Goal: Task Accomplishment & Management: Use online tool/utility

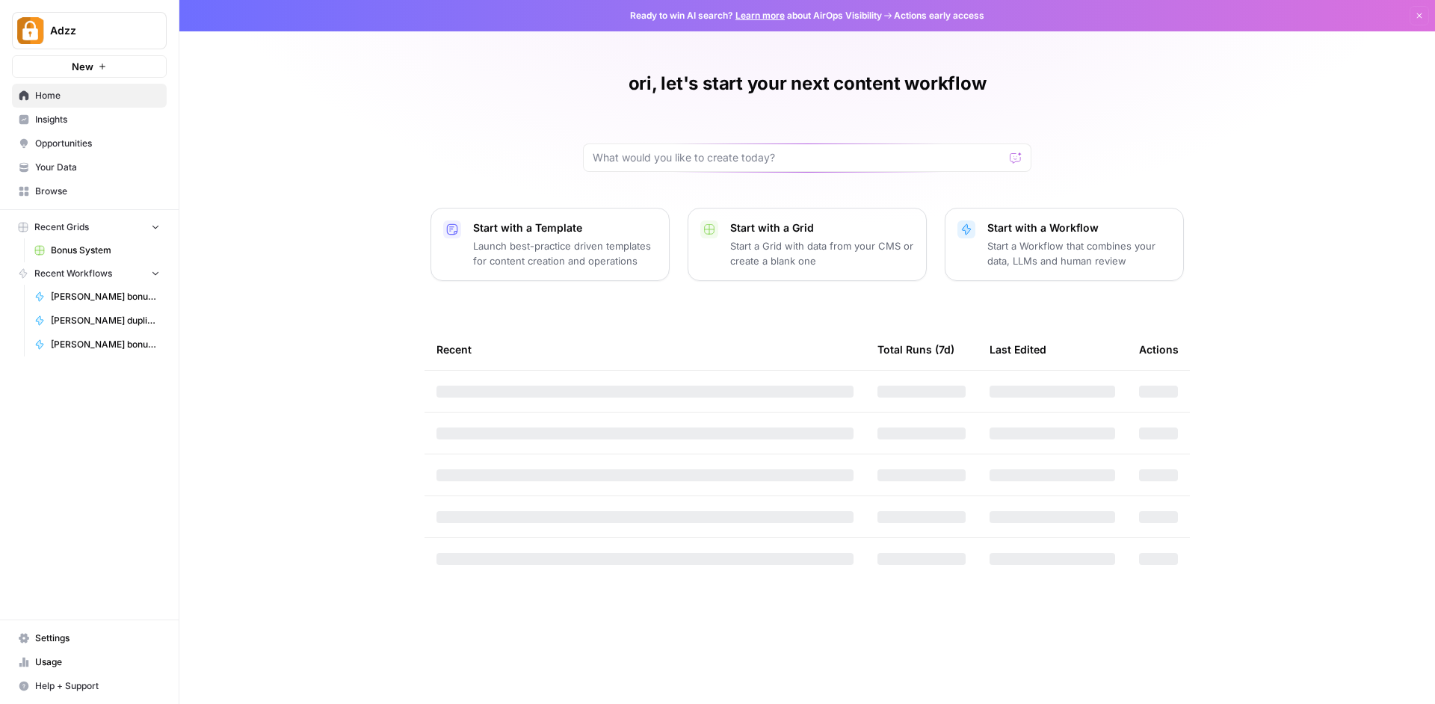
click at [98, 253] on span "Bonus System" at bounding box center [105, 250] width 109 height 13
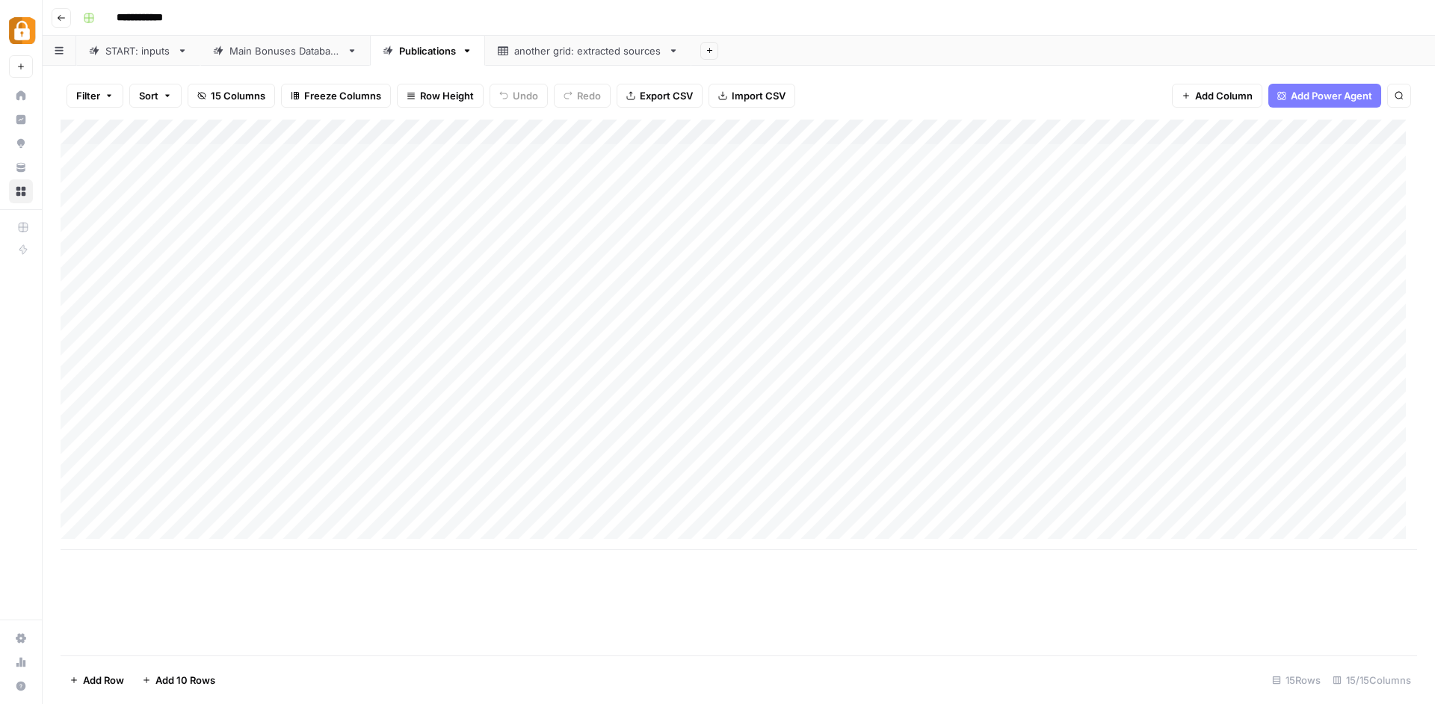
click at [295, 43] on link "Main Bonuses Database" at bounding box center [285, 51] width 170 height 30
click at [176, 632] on div "Add Column" at bounding box center [739, 390] width 1357 height 540
click at [435, 59] on link "Publications" at bounding box center [427, 51] width 115 height 30
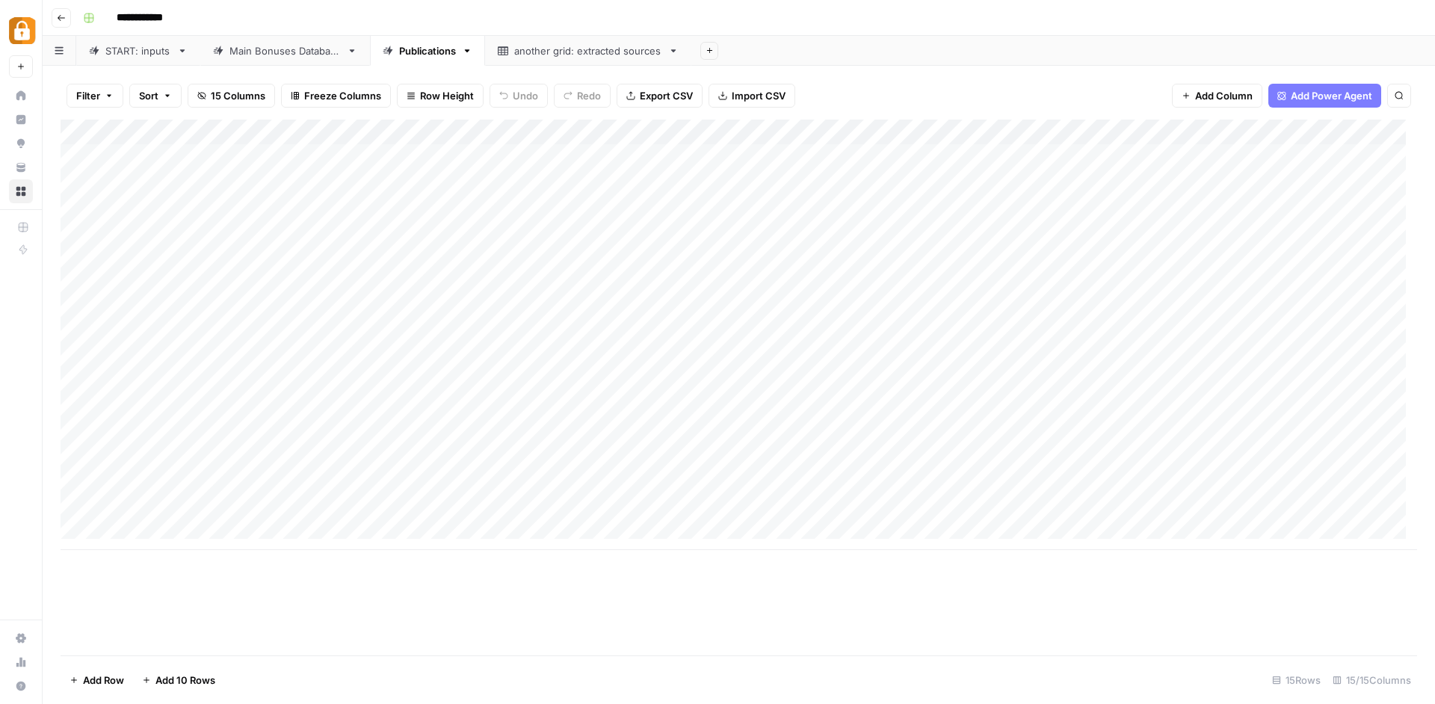
scroll to position [11, 0]
drag, startPoint x: 449, startPoint y: 549, endPoint x: 543, endPoint y: 546, distance: 93.5
click at [543, 546] on div "Add Column" at bounding box center [739, 388] width 1357 height 536
drag, startPoint x: 470, startPoint y: 553, endPoint x: 384, endPoint y: 544, distance: 86.4
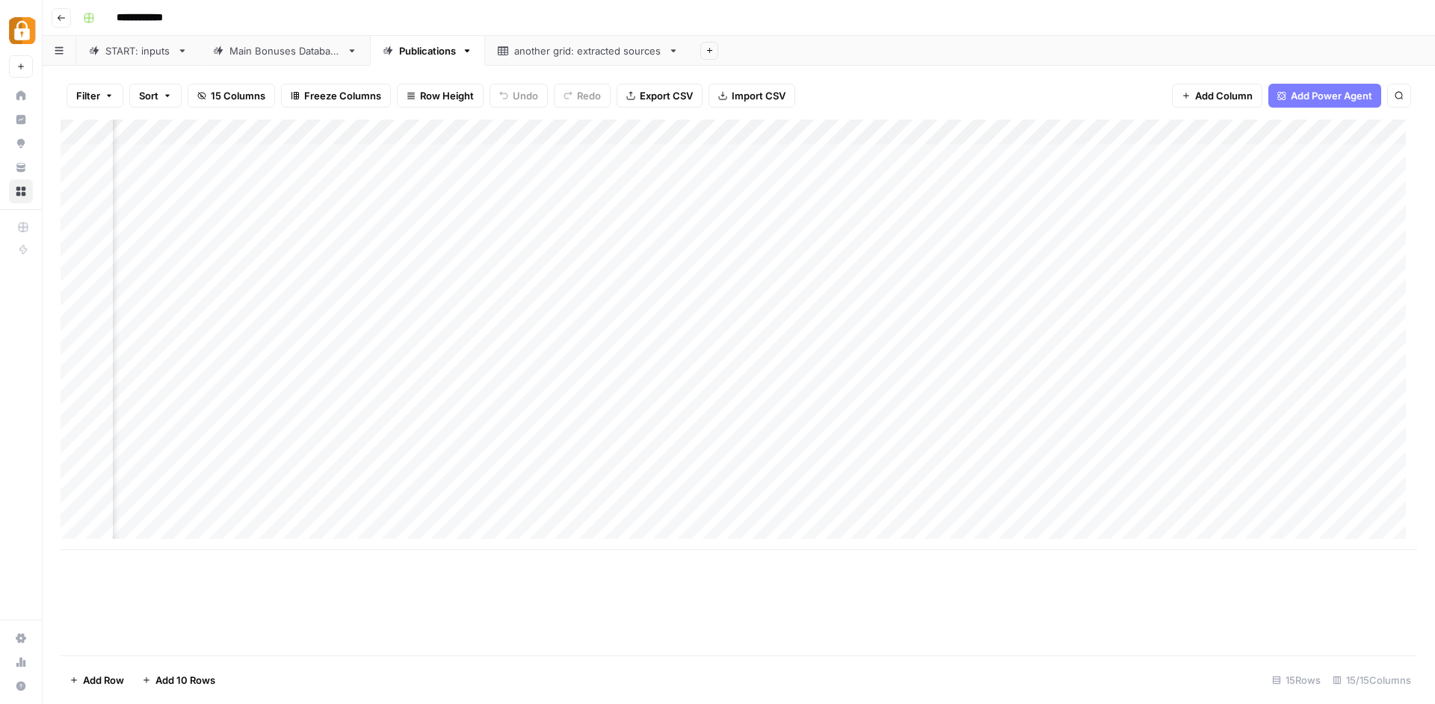
click at [381, 549] on div "Add Column" at bounding box center [739, 388] width 1357 height 536
click at [308, 51] on div "Main Bonuses Database" at bounding box center [284, 50] width 111 height 15
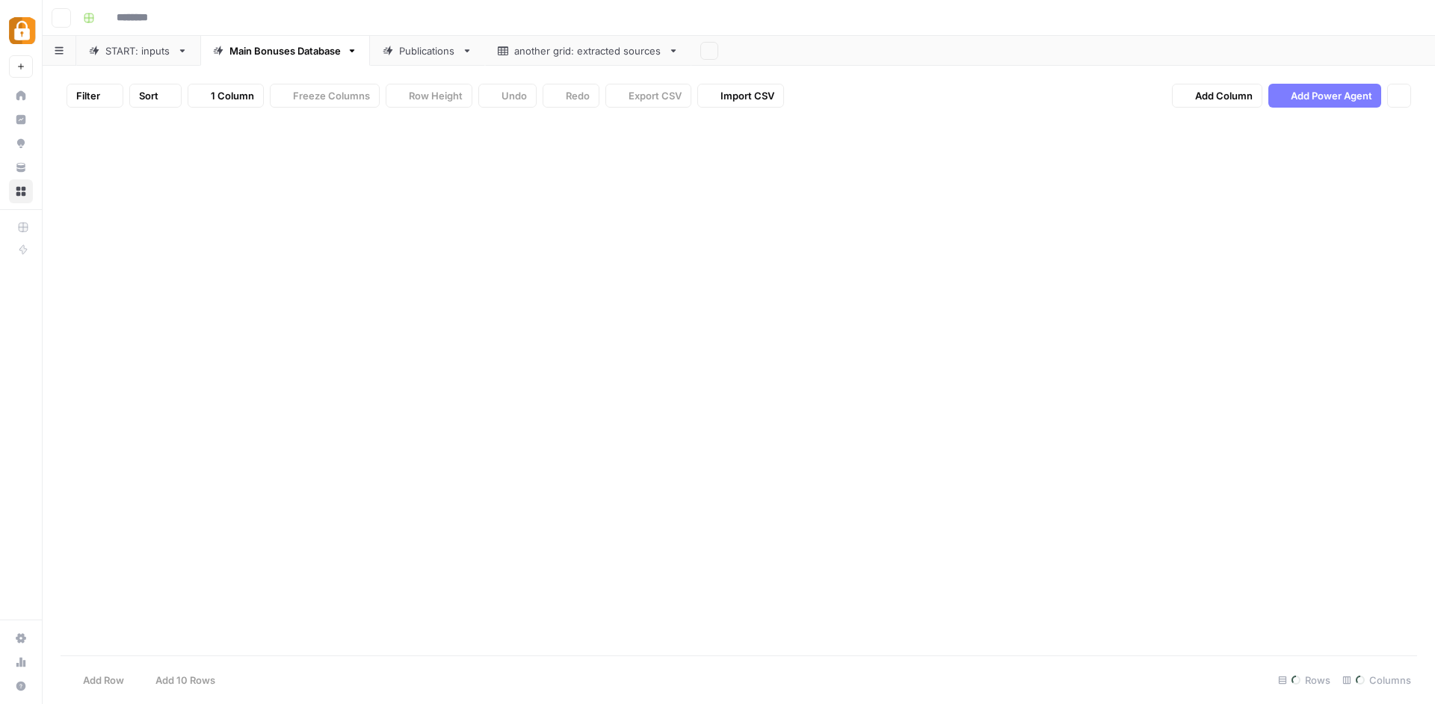
type input "**********"
click at [395, 52] on div "Publications" at bounding box center [419, 50] width 73 height 15
click at [744, 147] on div "Add Column" at bounding box center [739, 335] width 1357 height 431
click at [765, 197] on div "Add Column" at bounding box center [739, 335] width 1357 height 431
click at [773, 250] on div "Add Column" at bounding box center [739, 335] width 1357 height 431
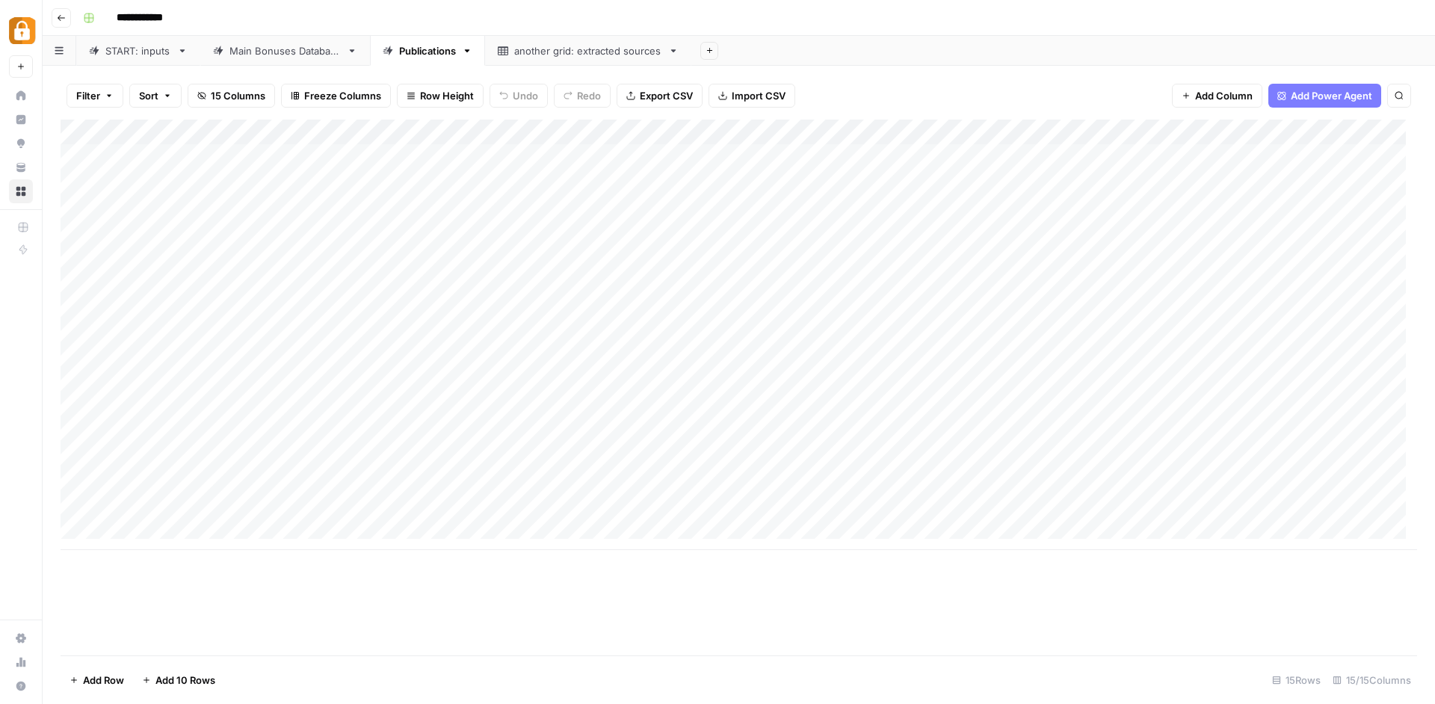
click at [783, 171] on div "Add Column" at bounding box center [739, 335] width 1357 height 431
click at [280, 55] on div "Main Bonuses Database" at bounding box center [284, 50] width 111 height 15
type input "**********"
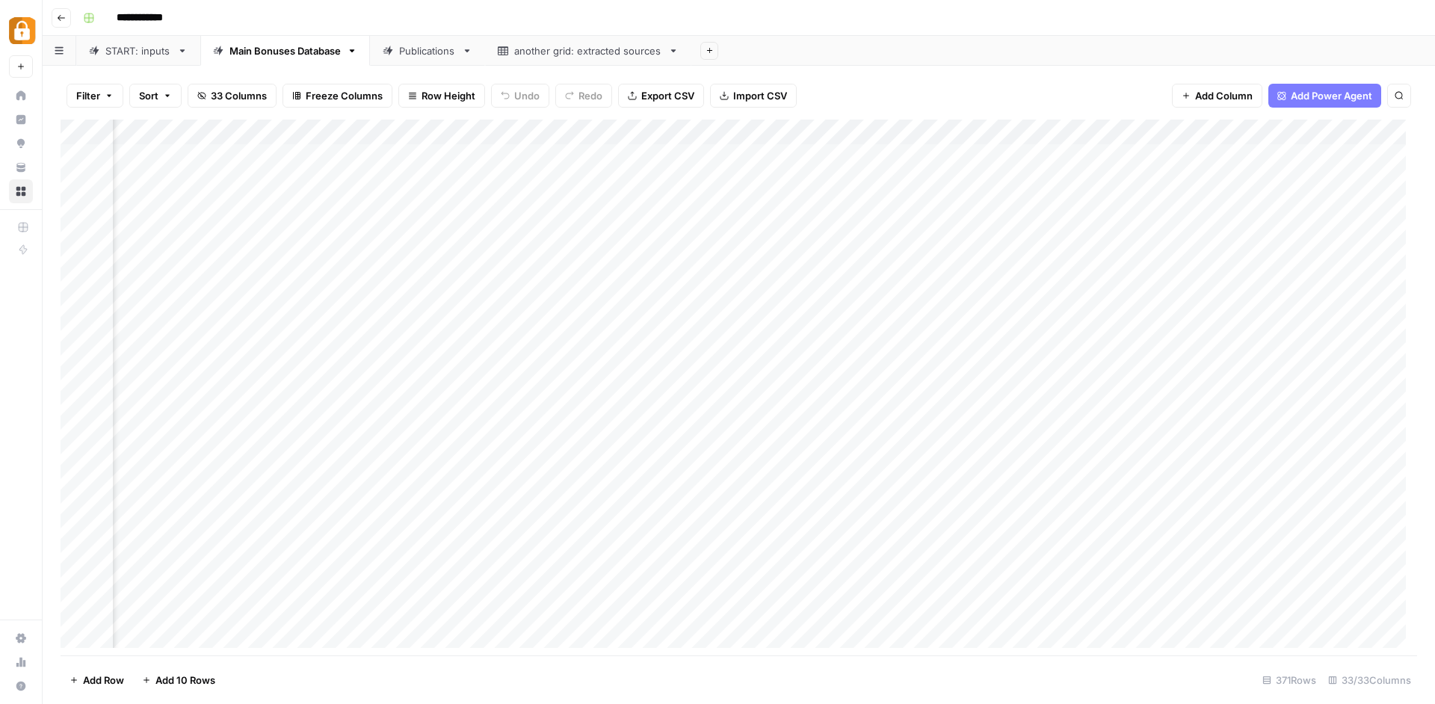
click at [564, 45] on div "another grid: extracted sources" at bounding box center [588, 50] width 148 height 15
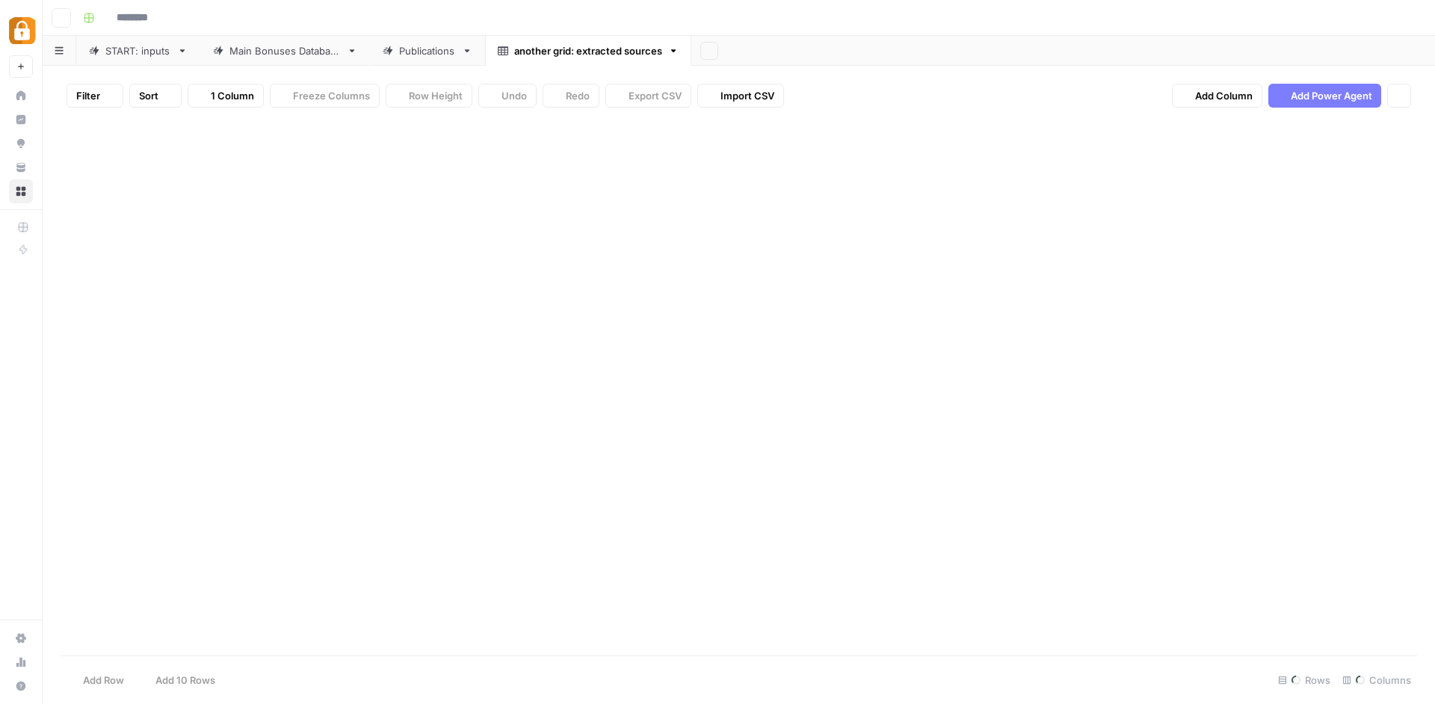
type input "**********"
click at [446, 40] on link "Publications" at bounding box center [427, 51] width 115 height 30
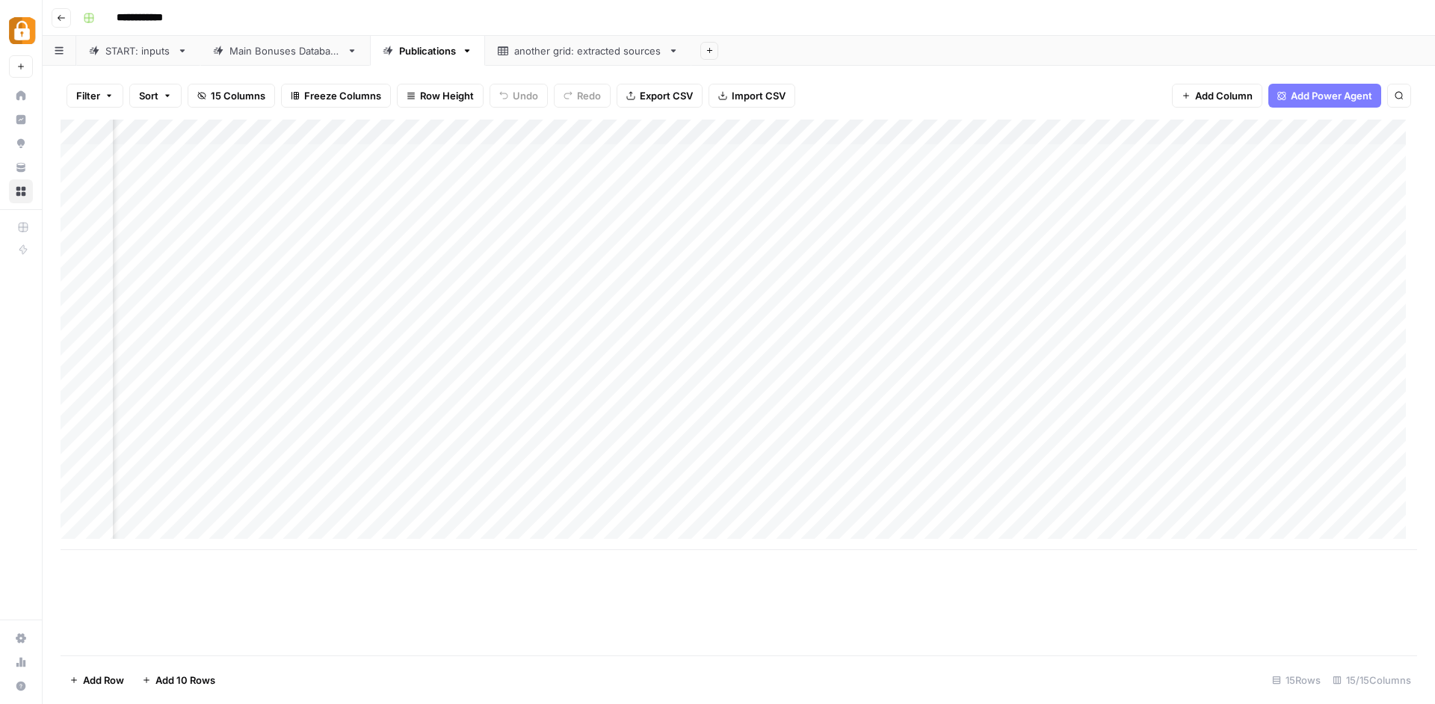
scroll to position [11, 1603]
drag, startPoint x: 821, startPoint y: 548, endPoint x: 646, endPoint y: 503, distance: 181.3
click at [629, 519] on div "Add Column" at bounding box center [739, 388] width 1357 height 536
click at [247, 50] on div "Main Bonuses Database" at bounding box center [284, 50] width 111 height 15
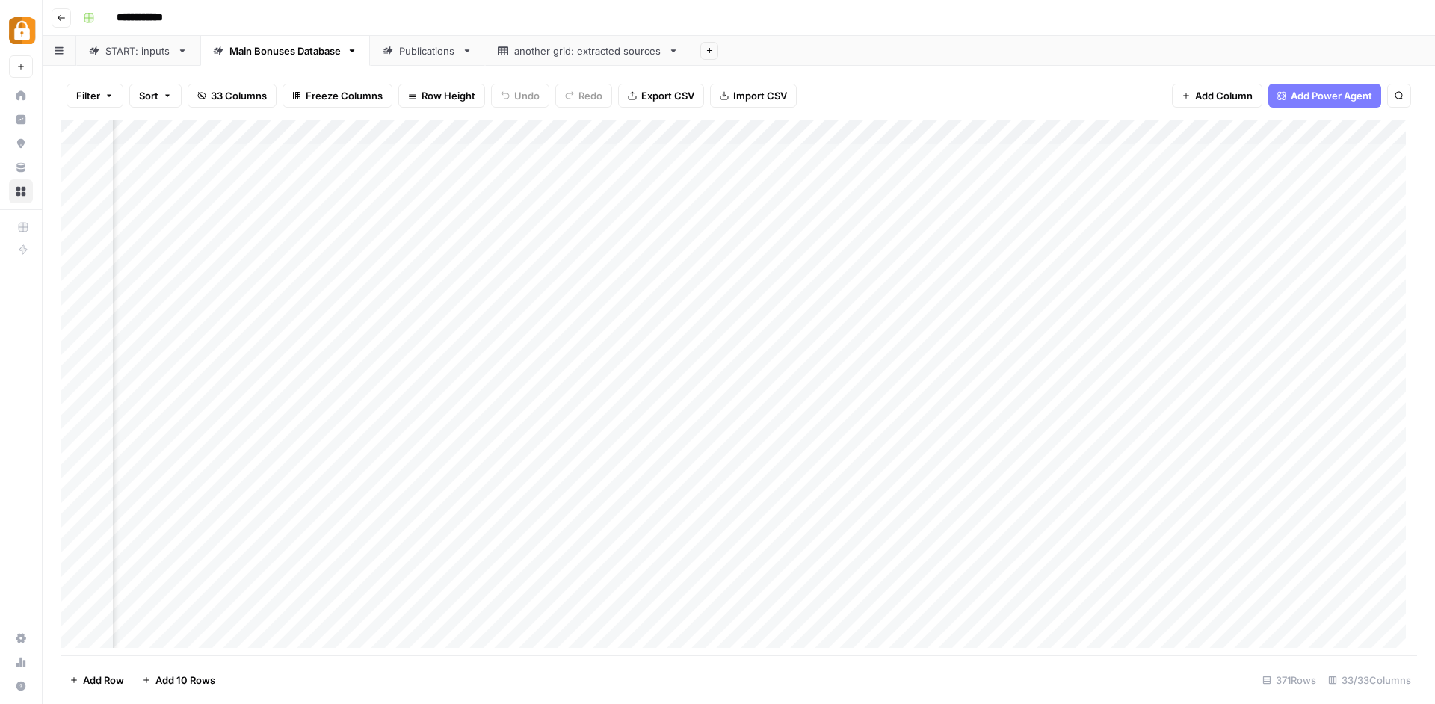
scroll to position [0, 3047]
click at [1043, 147] on div "Add Column" at bounding box center [739, 390] width 1357 height 540
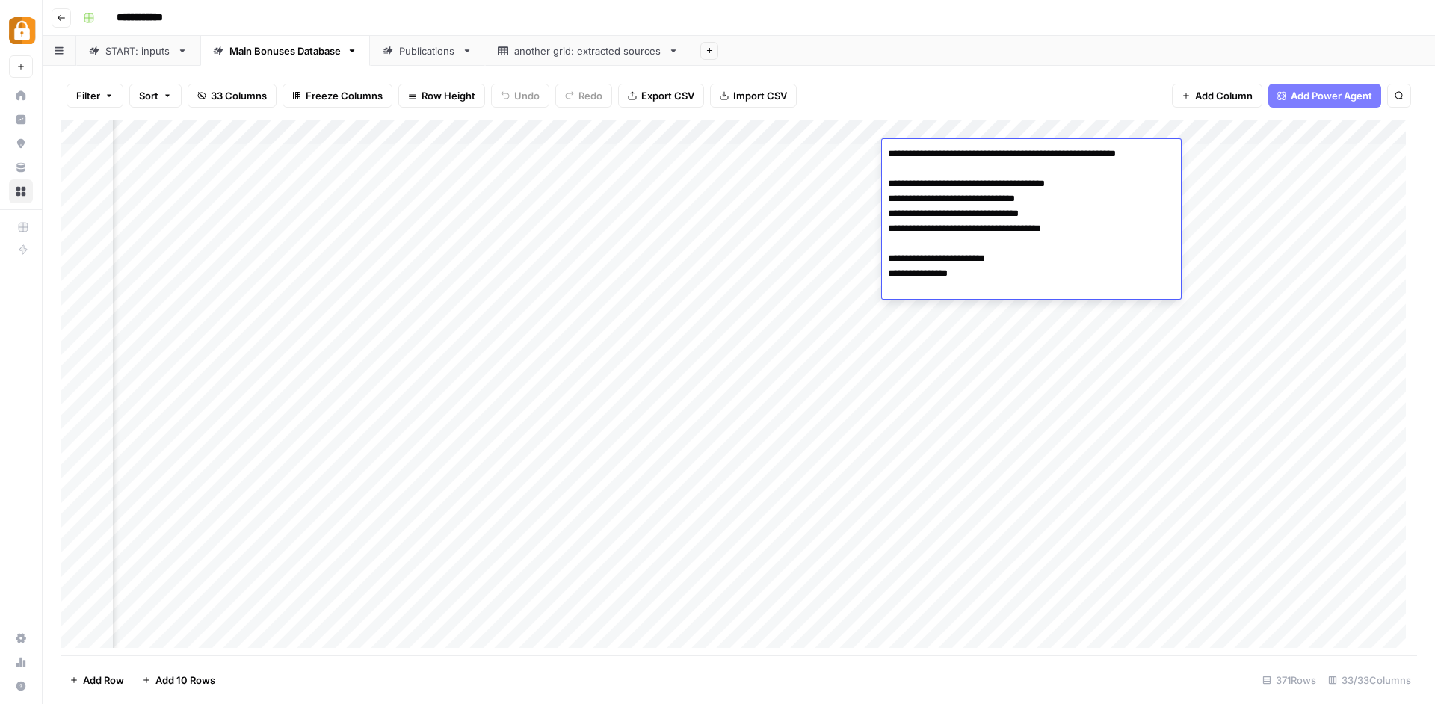
drag, startPoint x: 965, startPoint y: 290, endPoint x: 910, endPoint y: 284, distance: 55.6
click at [910, 284] on textarea "**********" at bounding box center [1031, 221] width 299 height 155
click at [925, 222] on textarea "**********" at bounding box center [1031, 221] width 299 height 155
click at [930, 255] on textarea "**********" at bounding box center [1031, 221] width 299 height 155
click at [916, 96] on div "Filter Sort 33 Columns Freeze Columns Row Height Undo Redo Export CSV Import CS…" at bounding box center [739, 96] width 1357 height 48
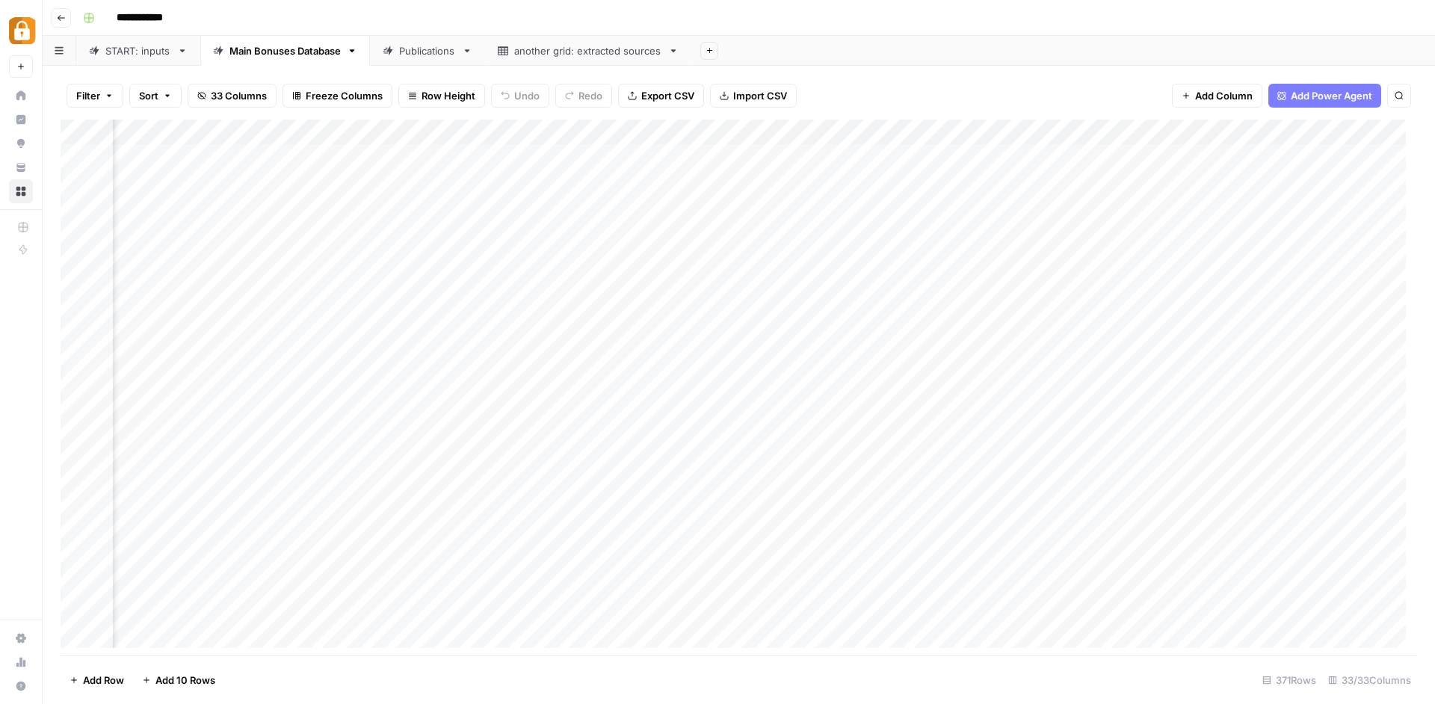
click at [890, 86] on div "Filter Sort 33 Columns Freeze Columns Row Height Undo Redo Export CSV Import CS…" at bounding box center [739, 96] width 1357 height 48
click at [437, 55] on div "Publications" at bounding box center [427, 50] width 57 height 15
click at [188, 151] on div "Add Column" at bounding box center [739, 335] width 1357 height 431
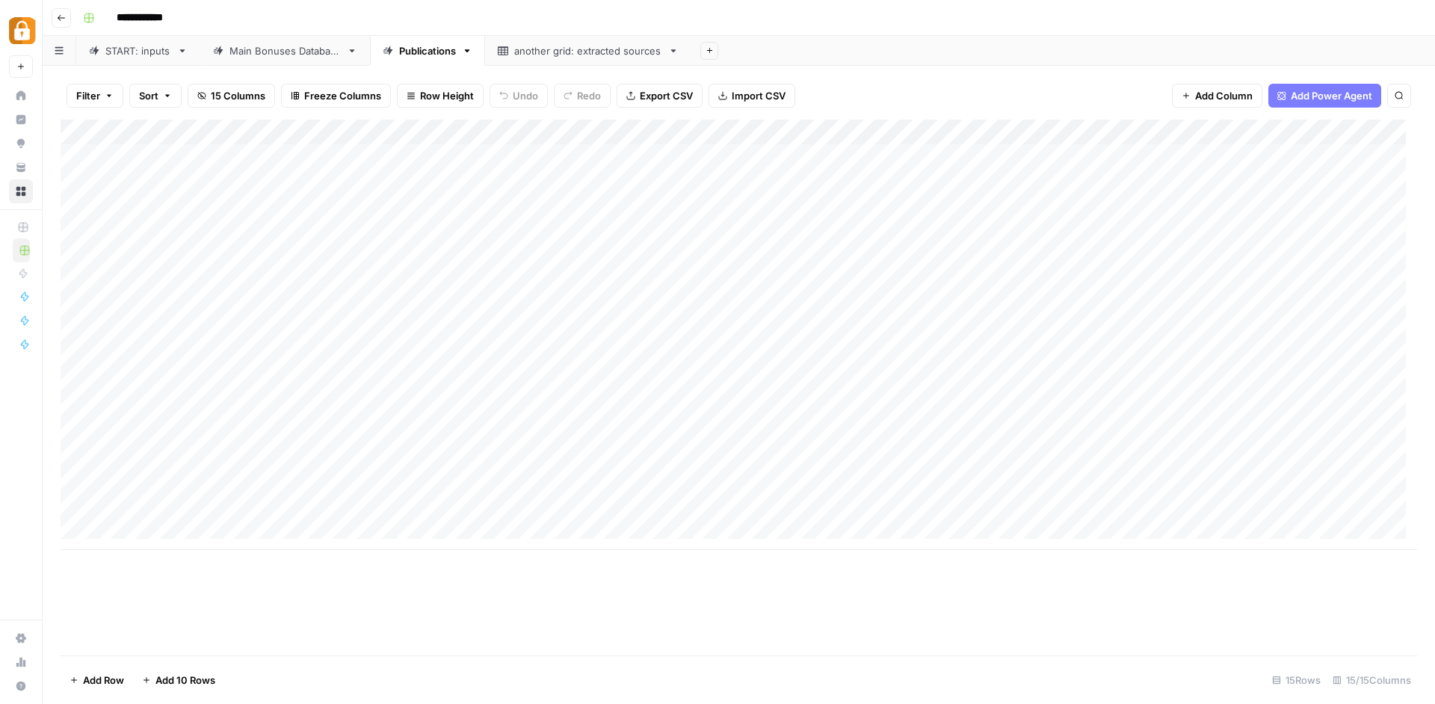
click at [297, 61] on link "Main Bonuses Database" at bounding box center [285, 51] width 170 height 30
click at [443, 56] on div "Publications" at bounding box center [427, 50] width 57 height 15
click at [1021, 132] on div "Add Column" at bounding box center [739, 335] width 1357 height 431
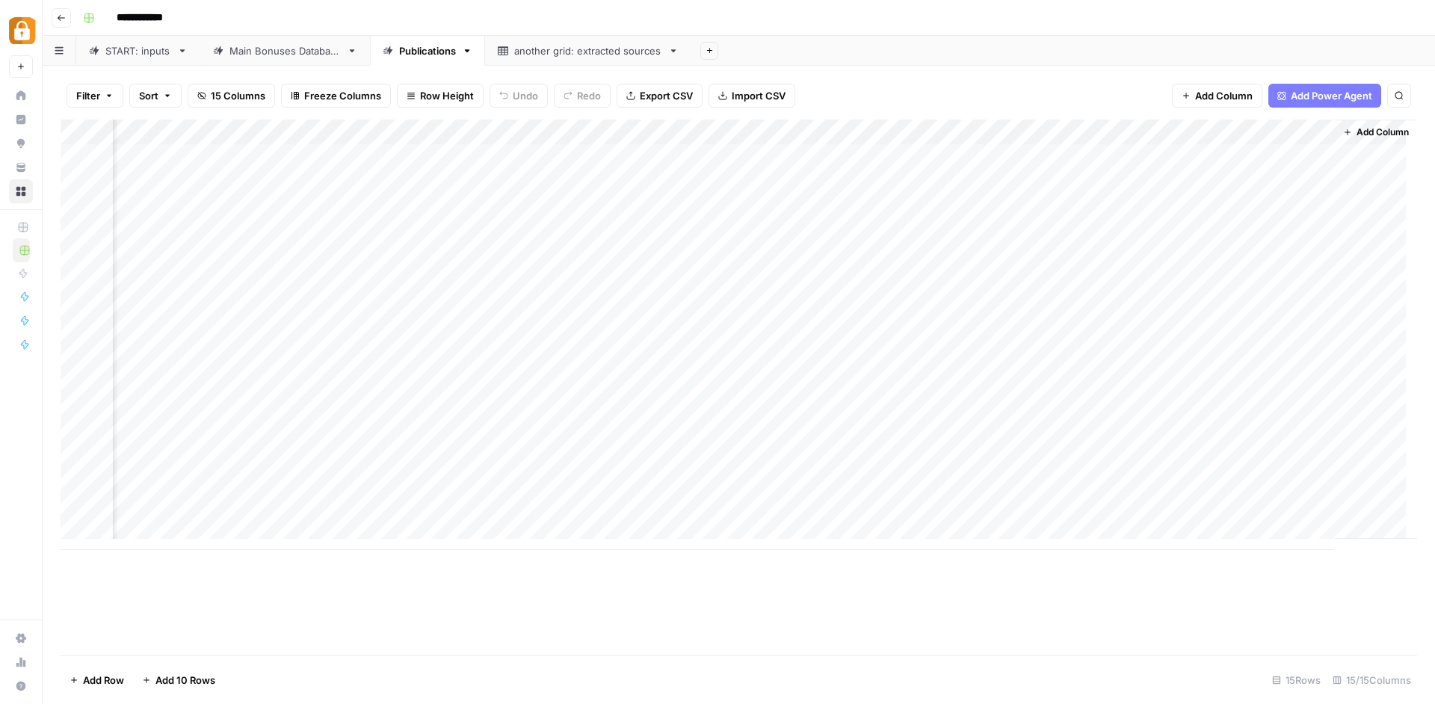
click at [857, 47] on div "Add Sheet" at bounding box center [1063, 51] width 744 height 30
click at [938, 153] on div "Add Column" at bounding box center [739, 335] width 1357 height 431
click at [1017, 152] on div "Add Column" at bounding box center [739, 335] width 1357 height 431
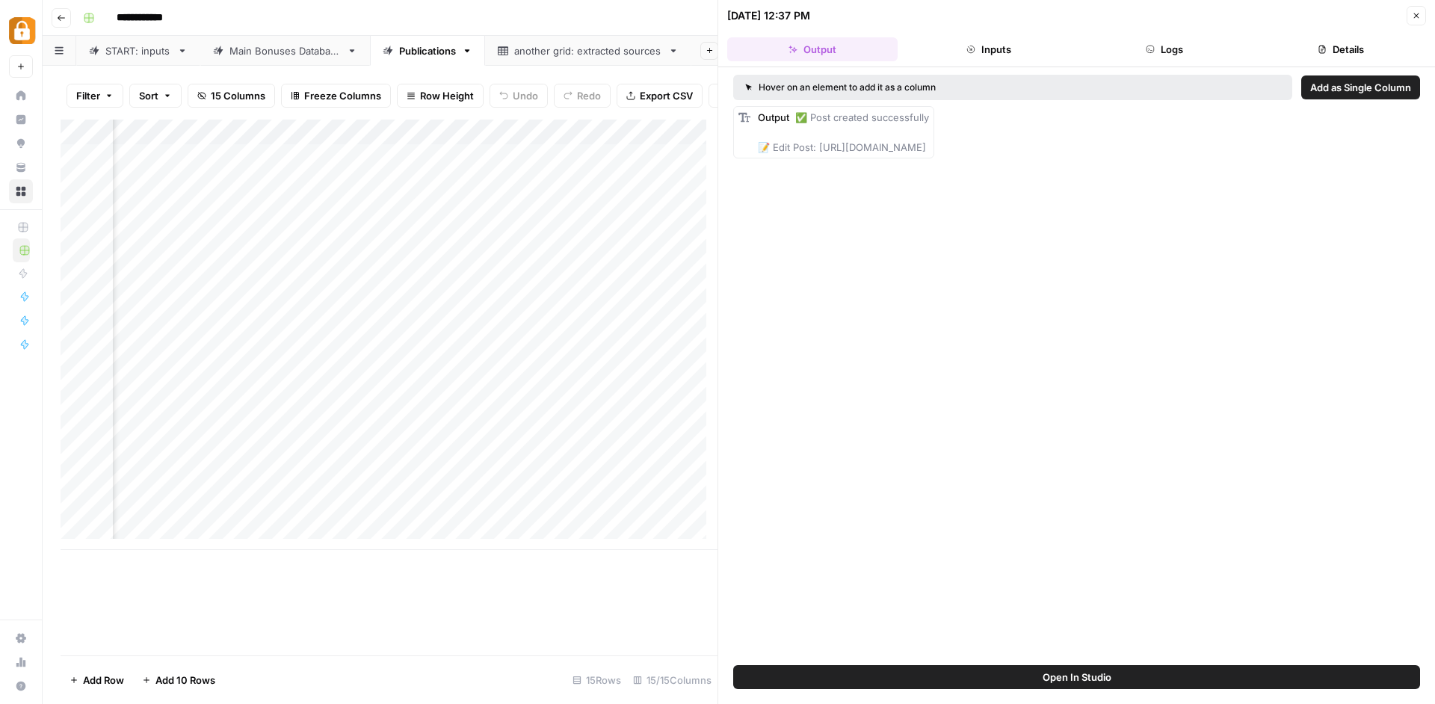
click at [1160, 49] on button "Logs" at bounding box center [1165, 49] width 170 height 24
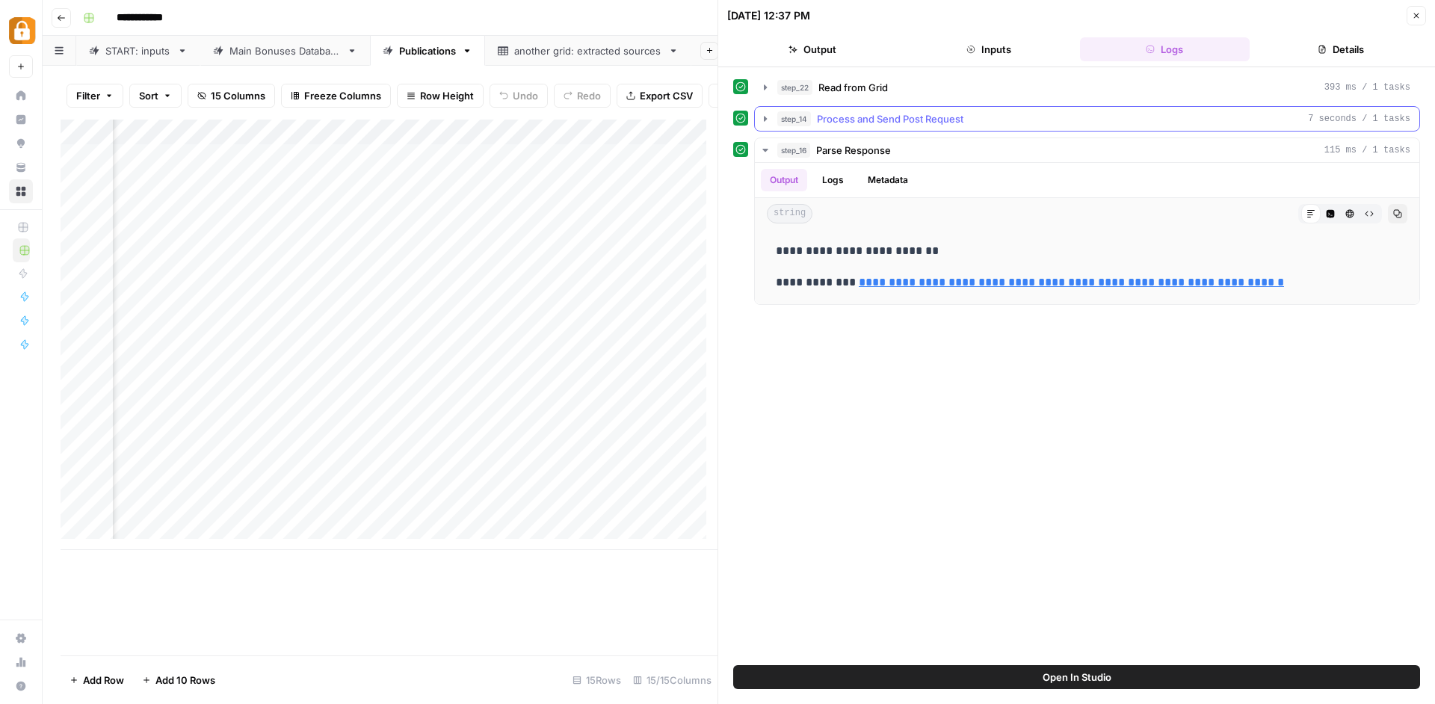
click at [774, 116] on button "step_14 Process and Send Post Request 7 seconds / 1 tasks" at bounding box center [1087, 119] width 665 height 24
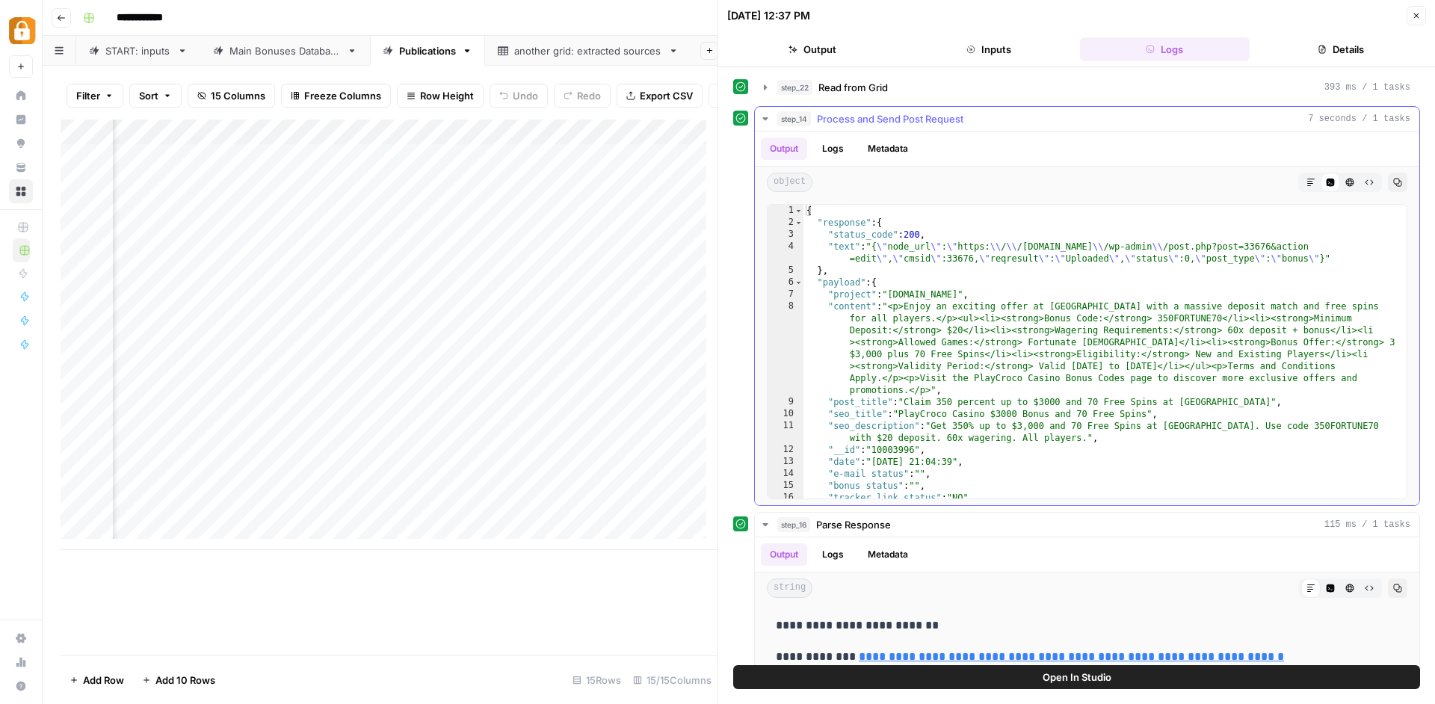
scroll to position [32, 0]
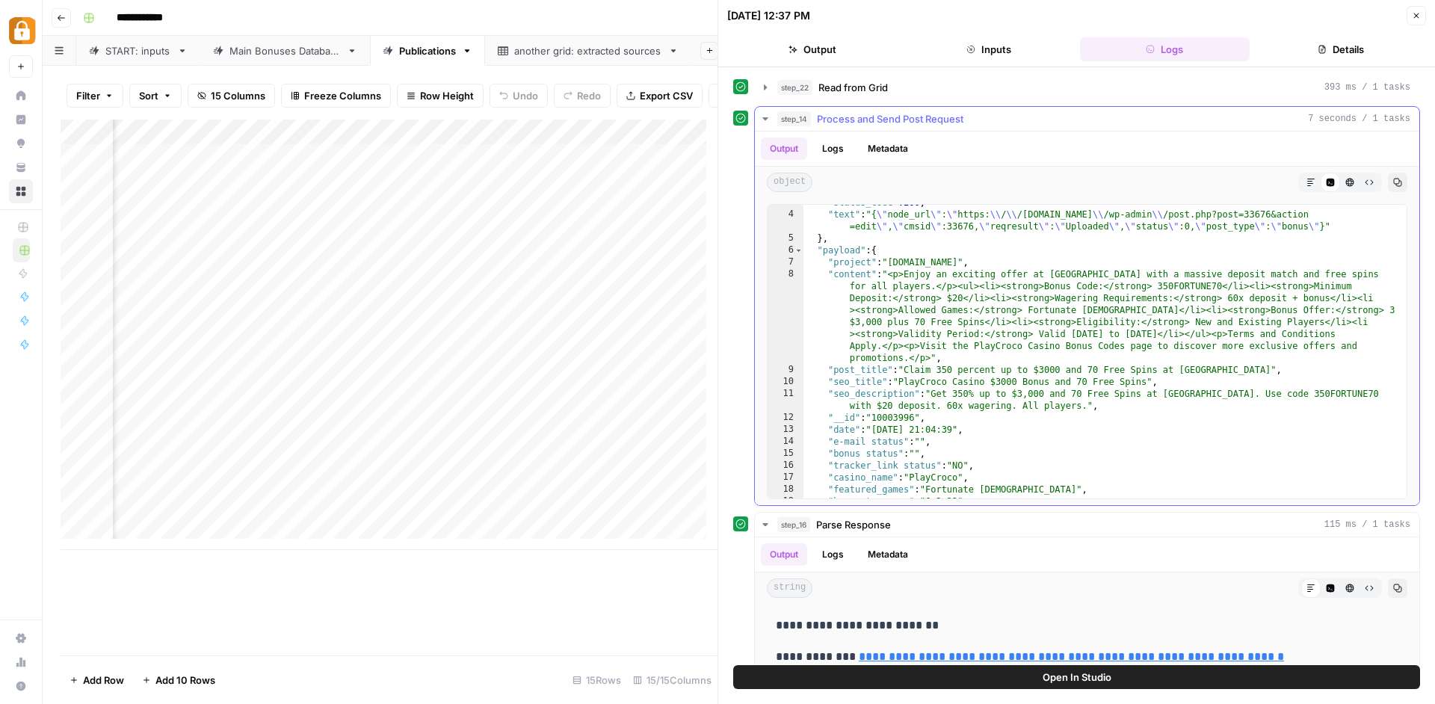
type textarea "**********"
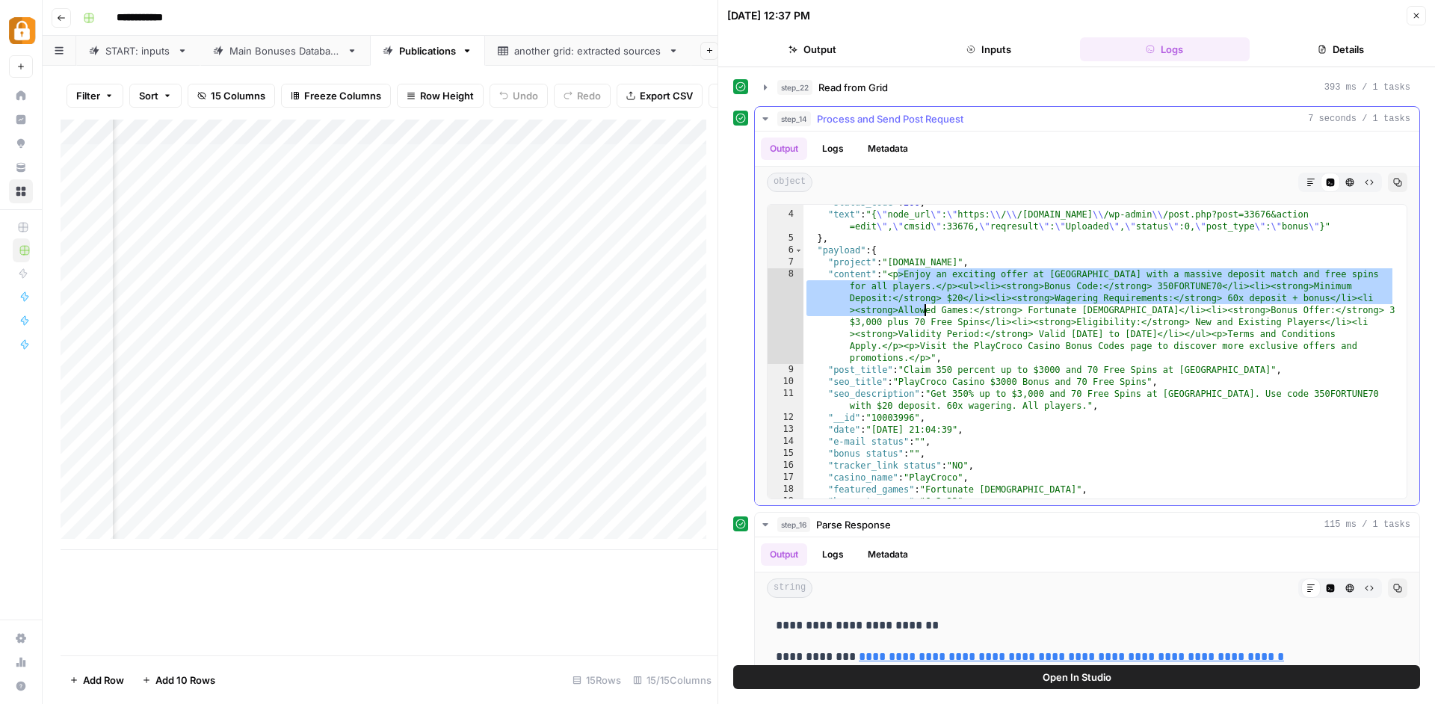
drag, startPoint x: 907, startPoint y: 283, endPoint x: 929, endPoint y: 318, distance: 41.7
click at [929, 318] on div ""status_code" : 200 , "text" : "{ \" node_url \" : \" https: \\ / \\ /[DOMAIN_N…" at bounding box center [1100, 356] width 592 height 318
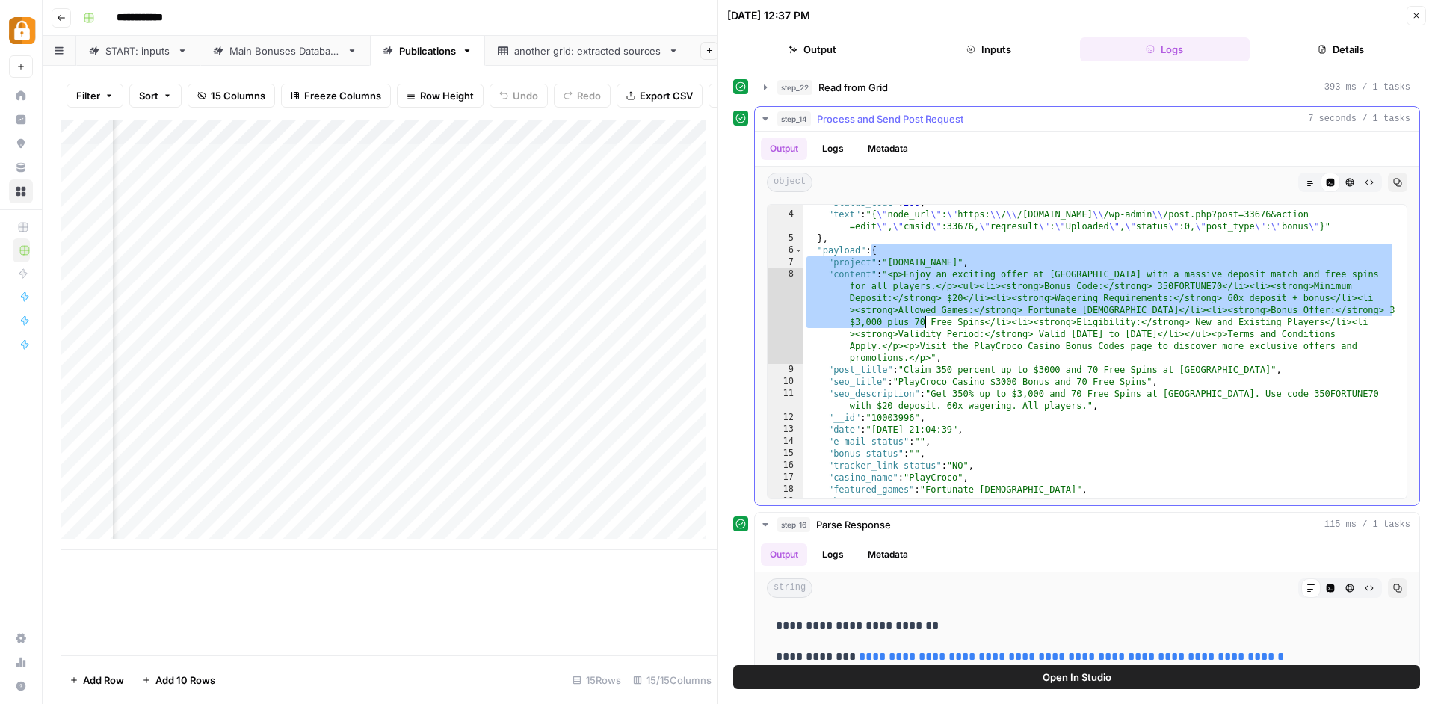
drag, startPoint x: 871, startPoint y: 246, endPoint x: 925, endPoint y: 320, distance: 91.5
click at [925, 320] on div ""status_code" : 200 , "text" : "{ \" node_url \" : \" https: \\ / \\ /[DOMAIN_N…" at bounding box center [1100, 356] width 592 height 318
click at [925, 312] on div ""status_code" : 200 , "text" : "{ \" node_url \" : \" https: \\ / \\ /[DOMAIN_N…" at bounding box center [1100, 356] width 592 height 318
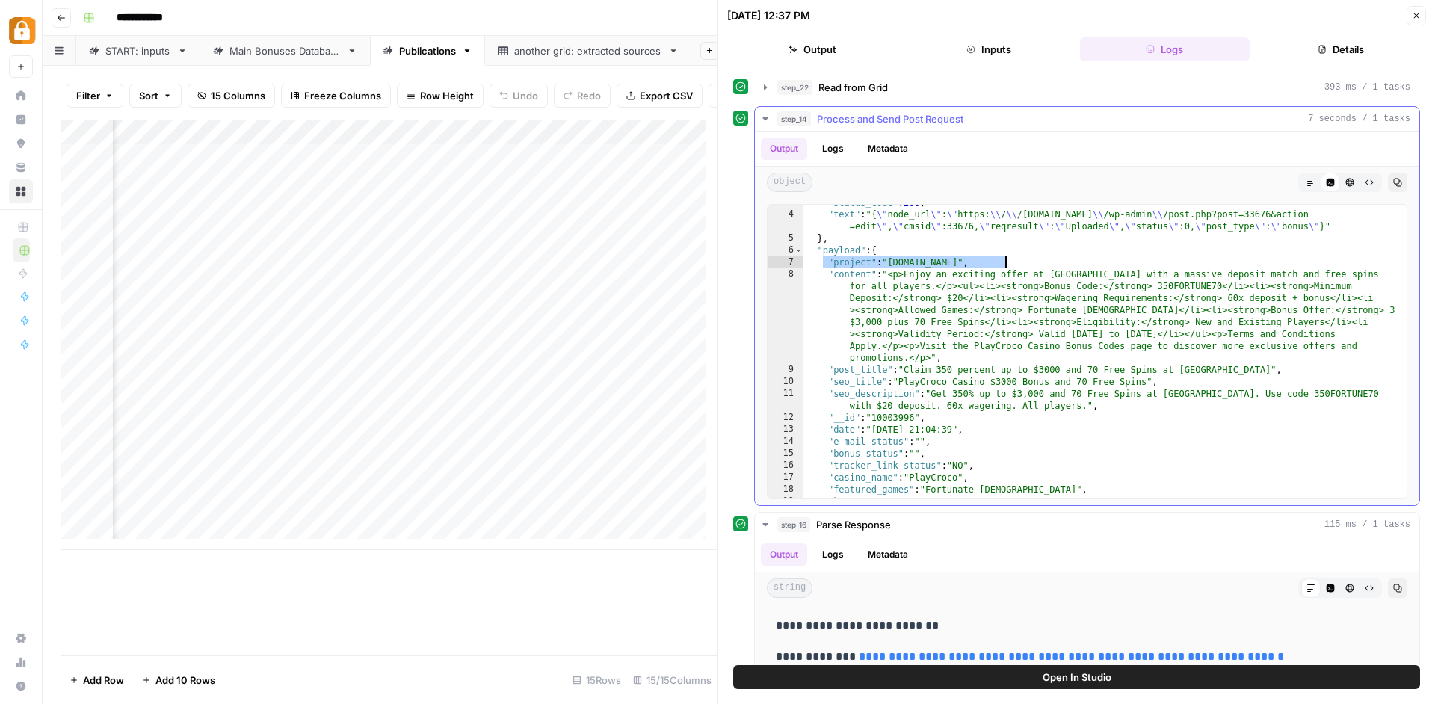
drag, startPoint x: 824, startPoint y: 268, endPoint x: 1085, endPoint y: 263, distance: 260.9
click at [1085, 263] on div ""status_code" : 200 , "text" : "{ \" node_url \" : \" https: \\ / \\ /[DOMAIN_N…" at bounding box center [1100, 356] width 592 height 318
drag, startPoint x: 831, startPoint y: 278, endPoint x: 1009, endPoint y: 275, distance: 177.9
click at [1009, 275] on div ""status_code" : 200 , "text" : "{ \" node_url \" : \" https: \\ / \\ /[DOMAIN_N…" at bounding box center [1100, 356] width 592 height 318
drag, startPoint x: 826, startPoint y: 372, endPoint x: 1047, endPoint y: 374, distance: 221.3
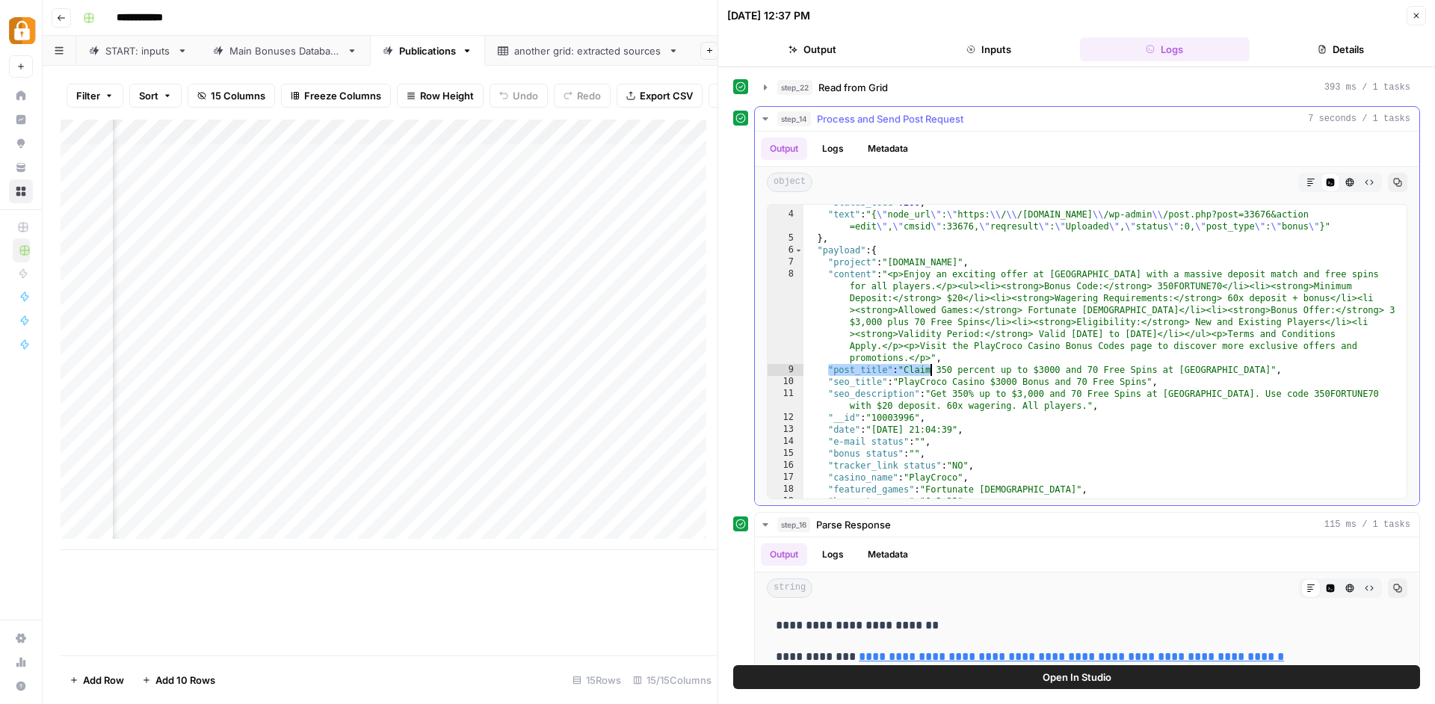
click at [1047, 374] on div ""status_code" : 200 , "text" : "{ \" node_url \" : \" https: \\ / \\ /[DOMAIN_N…" at bounding box center [1100, 356] width 592 height 318
drag, startPoint x: 832, startPoint y: 382, endPoint x: 1014, endPoint y: 382, distance: 182.4
click at [1014, 382] on div ""status_code" : 200 , "text" : "{ \" node_url \" : \" https: \\ / \\ /[DOMAIN_N…" at bounding box center [1100, 356] width 592 height 318
drag, startPoint x: 845, startPoint y: 393, endPoint x: 968, endPoint y: 395, distance: 122.6
click at [968, 395] on div ""status_code" : 200 , "text" : "{ \" node_url \" : \" https: \\ / \\ /[DOMAIN_N…" at bounding box center [1100, 356] width 592 height 318
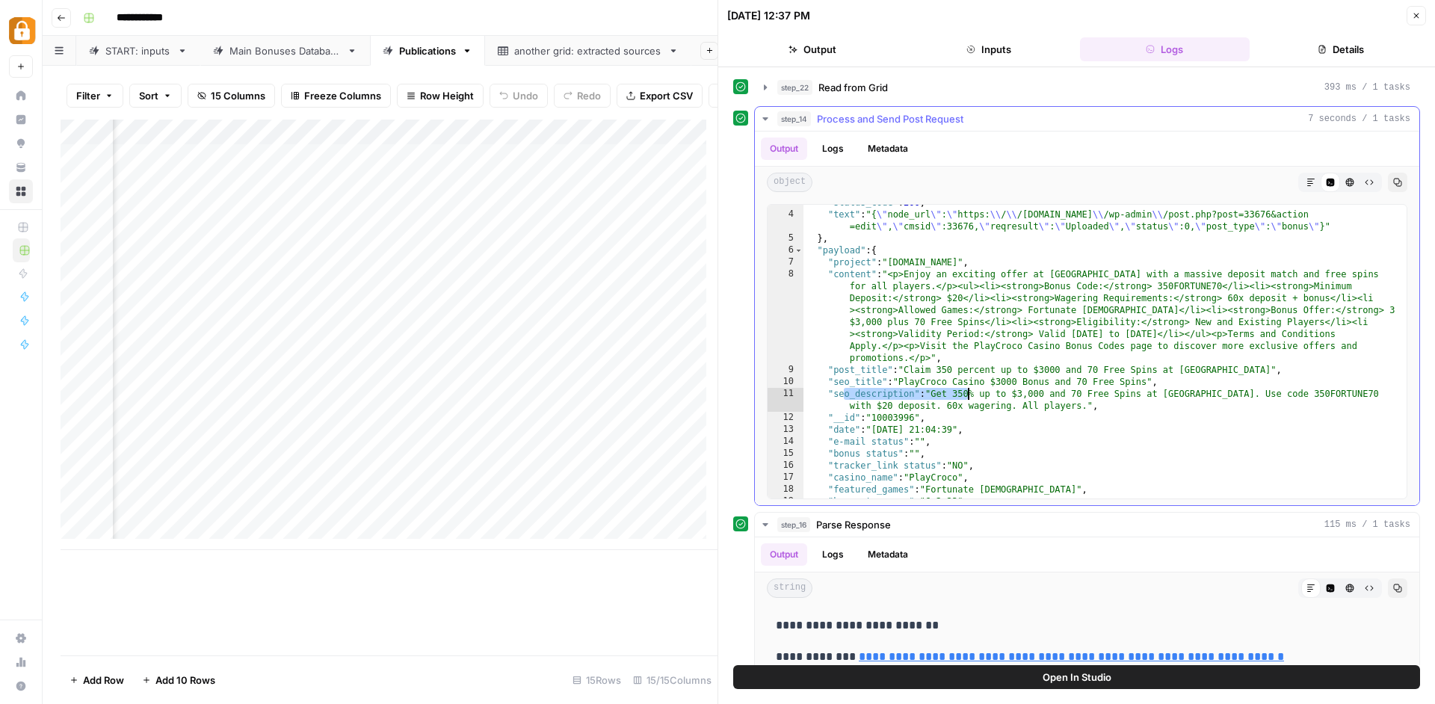
click at [1057, 465] on div ""status_code" : 200 , "text" : "{ \" node_url \" : \" https: \\ / \\ /[DOMAIN_N…" at bounding box center [1100, 356] width 592 height 318
type textarea "**********"
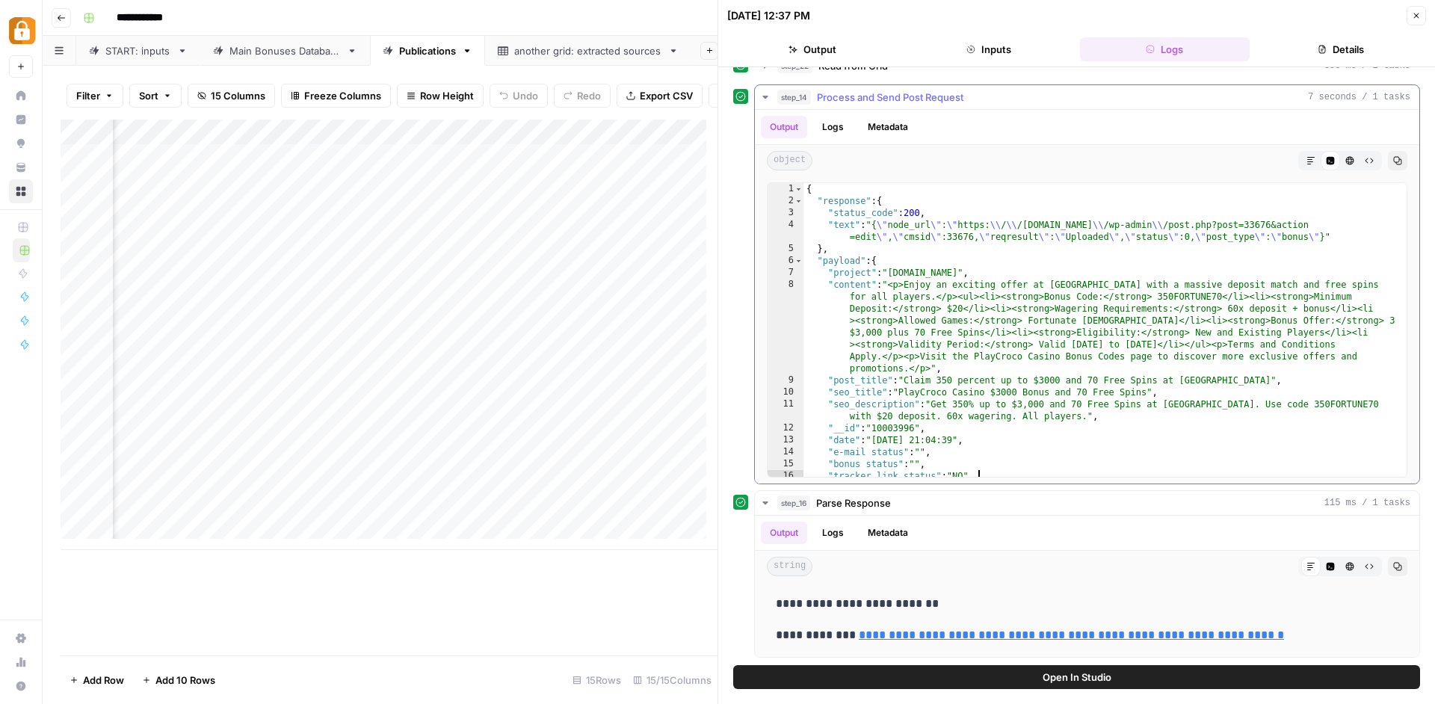
scroll to position [0, 0]
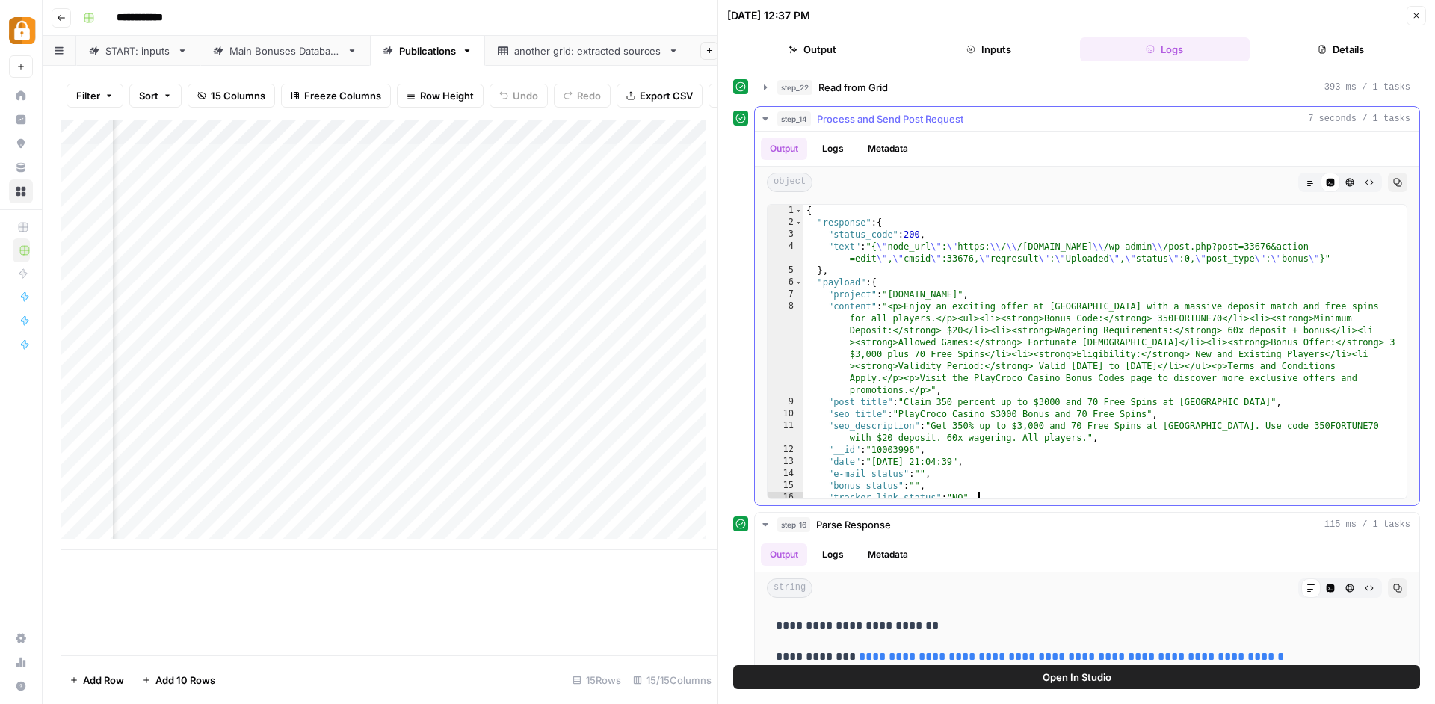
click at [887, 149] on button "Metadata" at bounding box center [888, 149] width 58 height 22
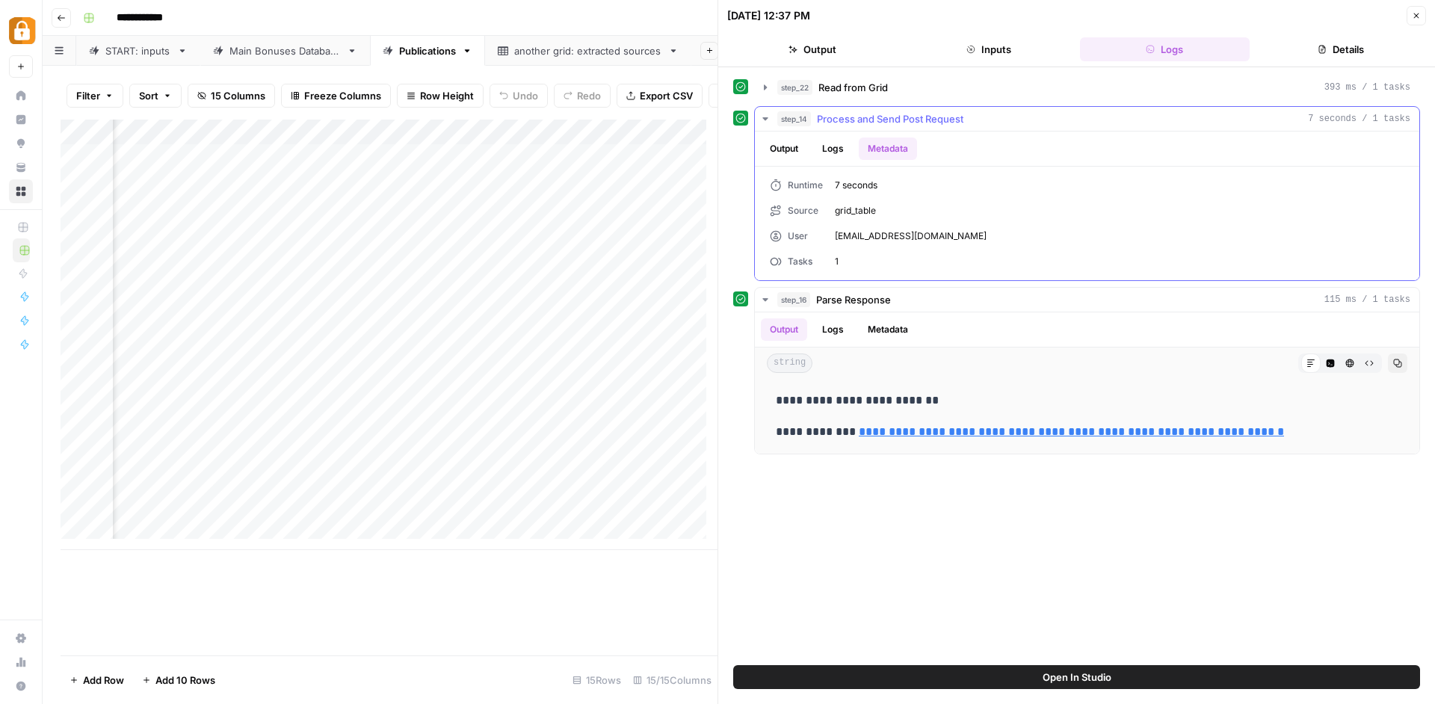
click at [838, 147] on button "Logs" at bounding box center [833, 149] width 40 height 22
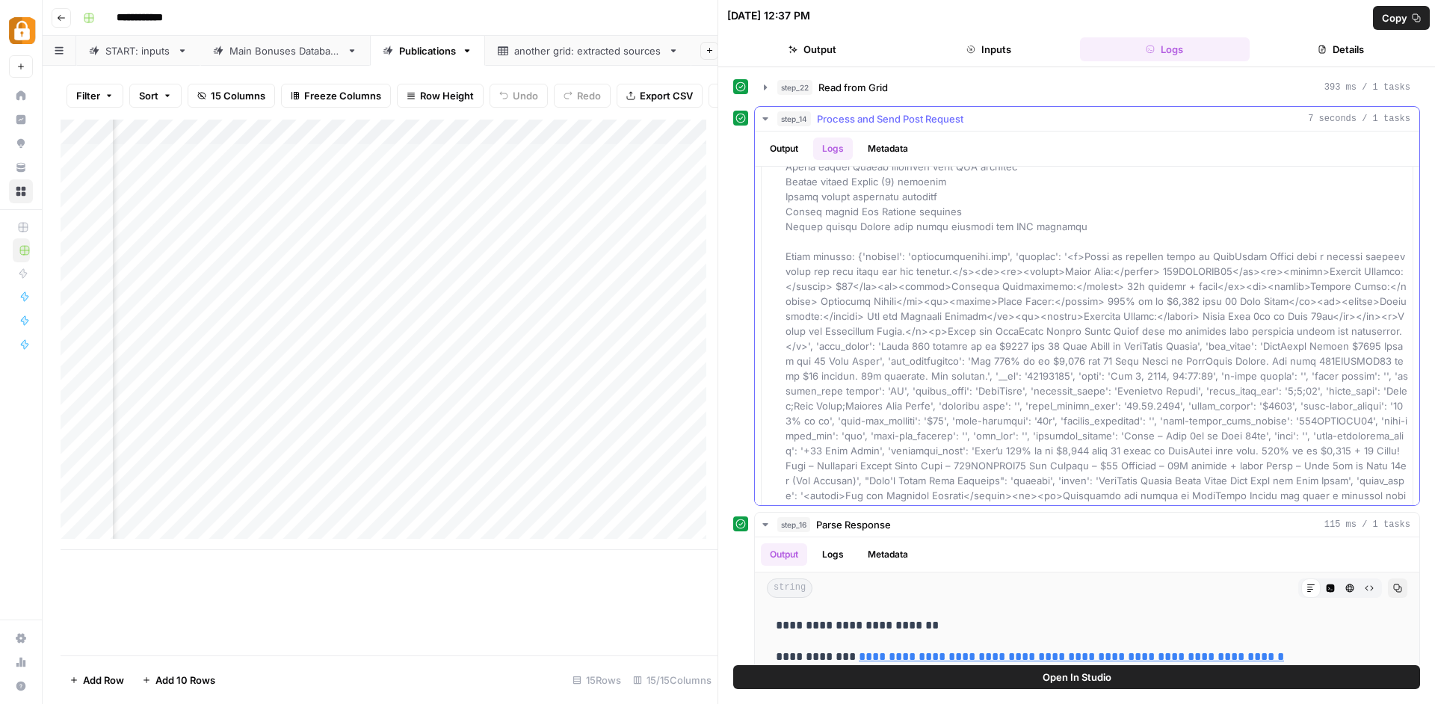
scroll to position [682, 0]
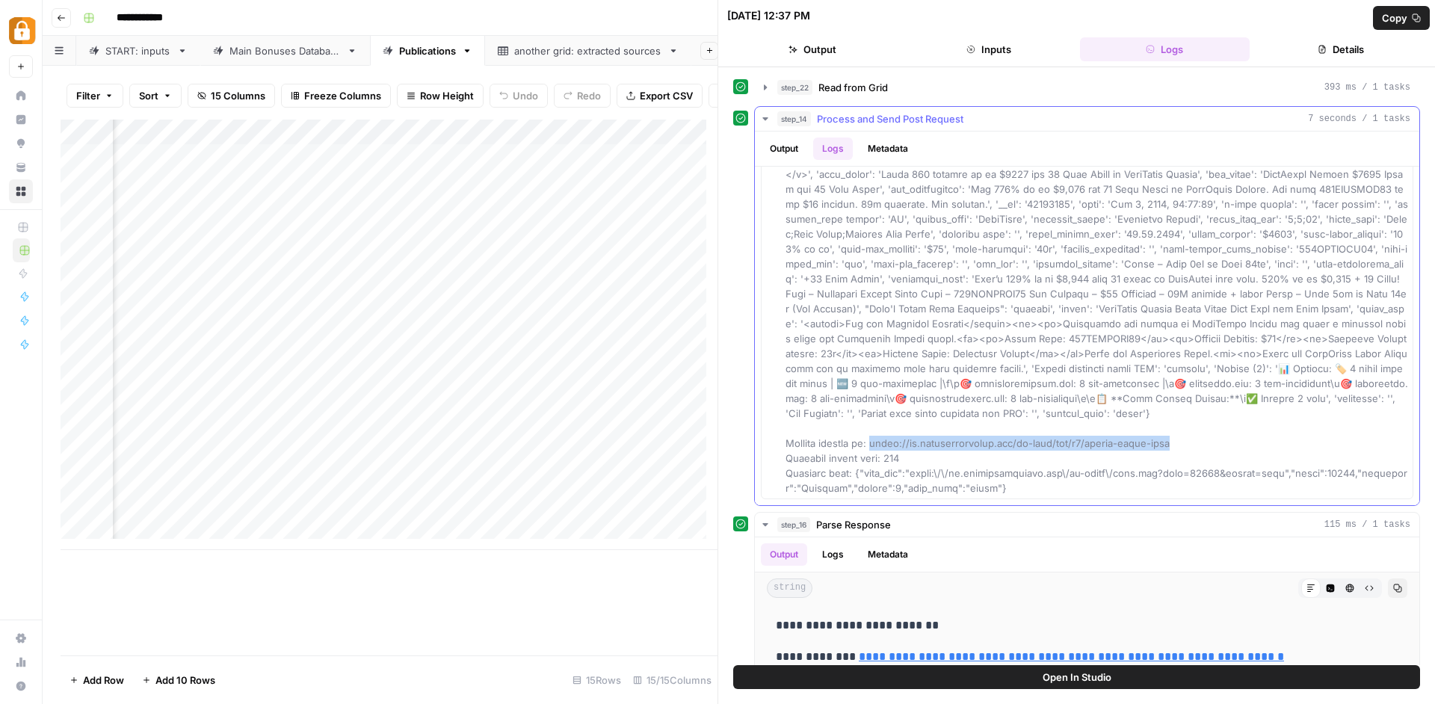
drag, startPoint x: 878, startPoint y: 443, endPoint x: 1188, endPoint y: 443, distance: 310.2
click at [1188, 443] on div at bounding box center [1097, 2] width 623 height 987
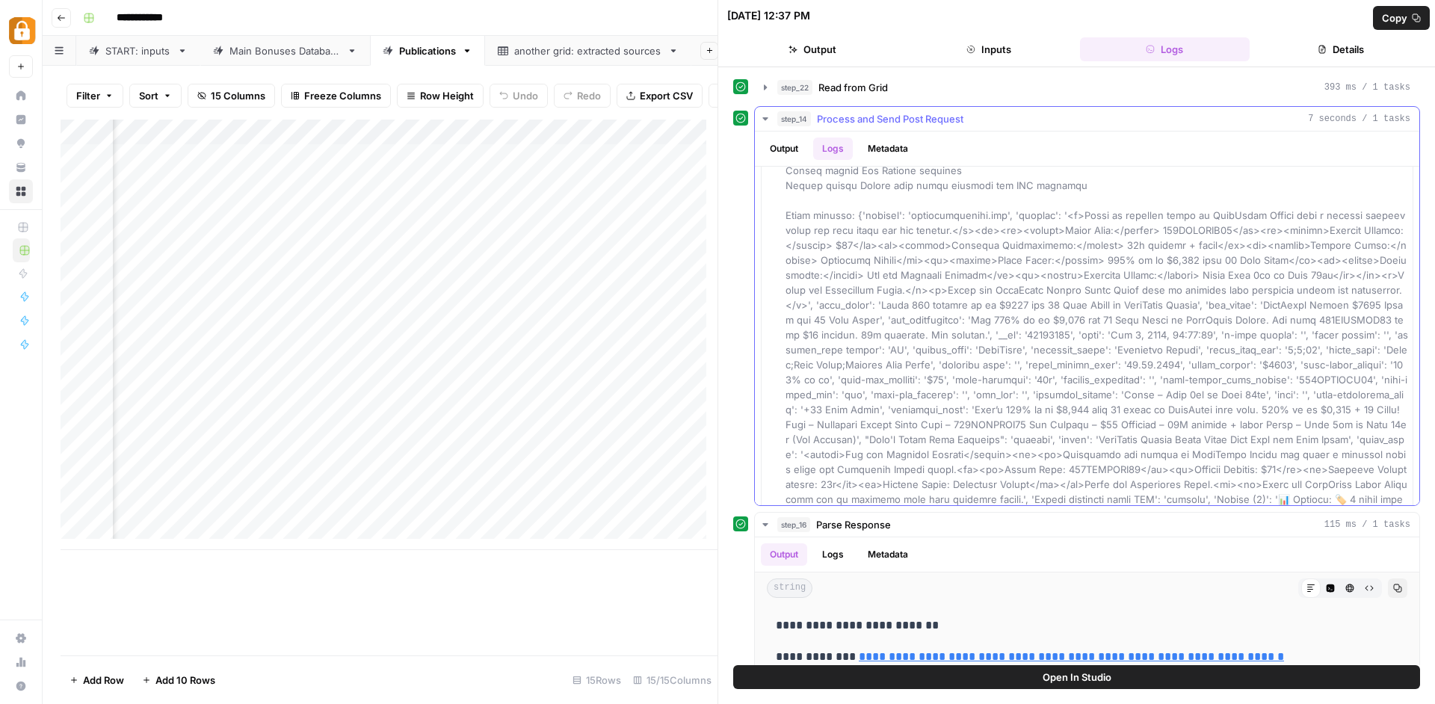
scroll to position [534, 0]
click at [852, 221] on span at bounding box center [1098, 136] width 625 height 984
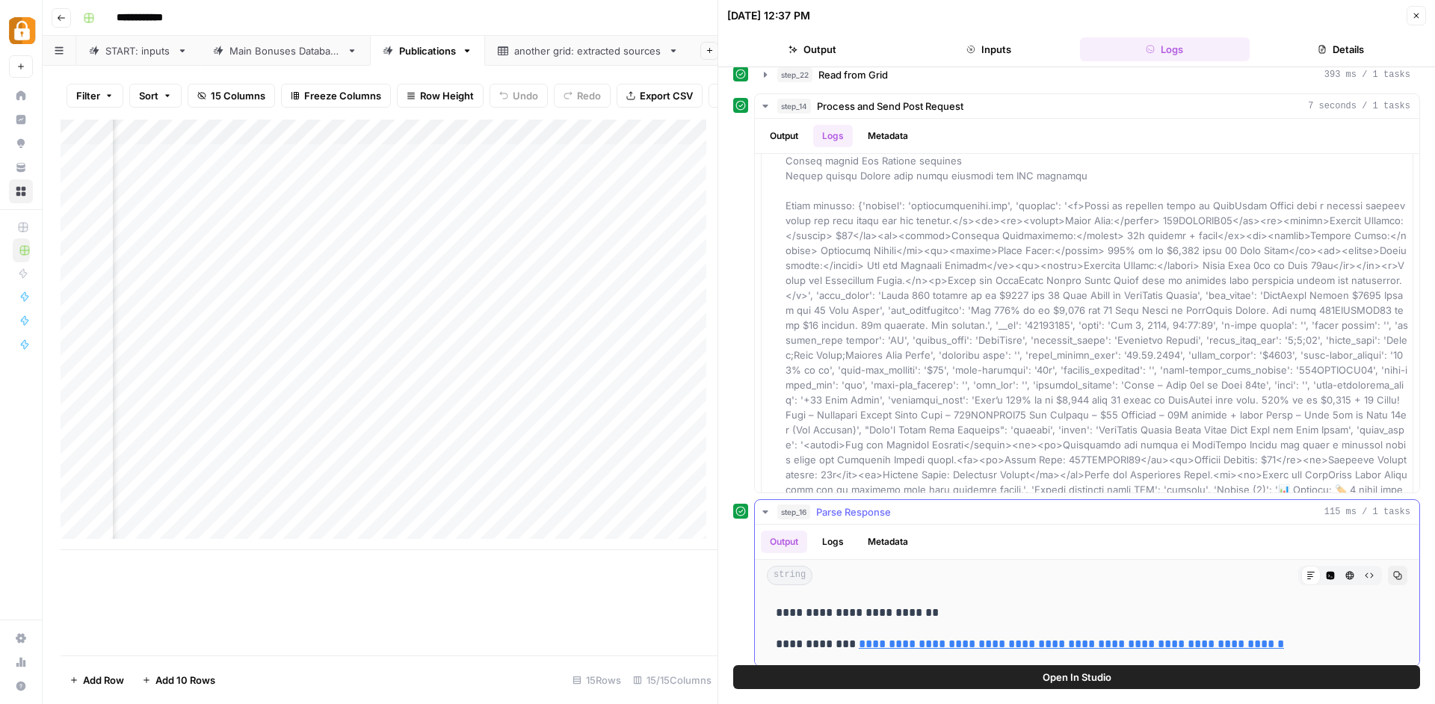
scroll to position [22, 0]
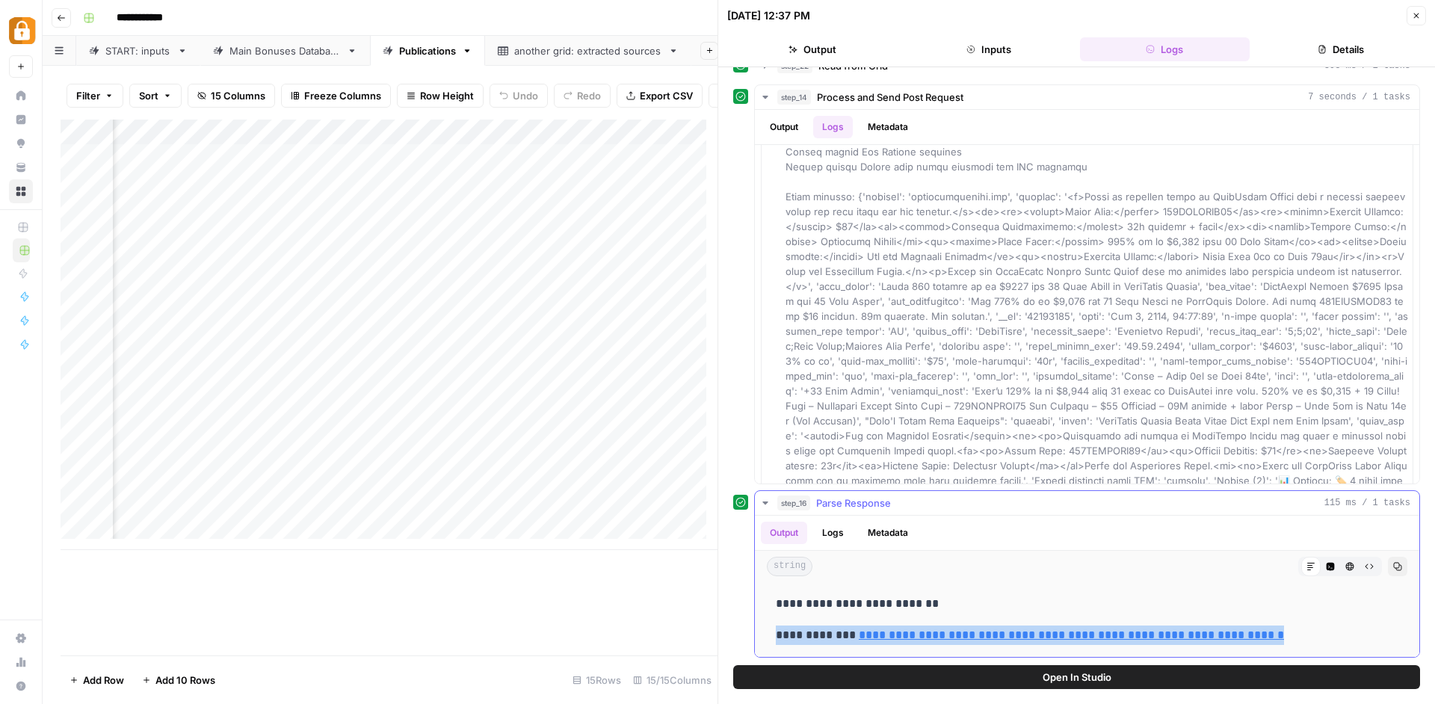
drag, startPoint x: 1301, startPoint y: 635, endPoint x: 1084, endPoint y: 623, distance: 217.9
click at [1084, 623] on div "**********" at bounding box center [1087, 619] width 641 height 63
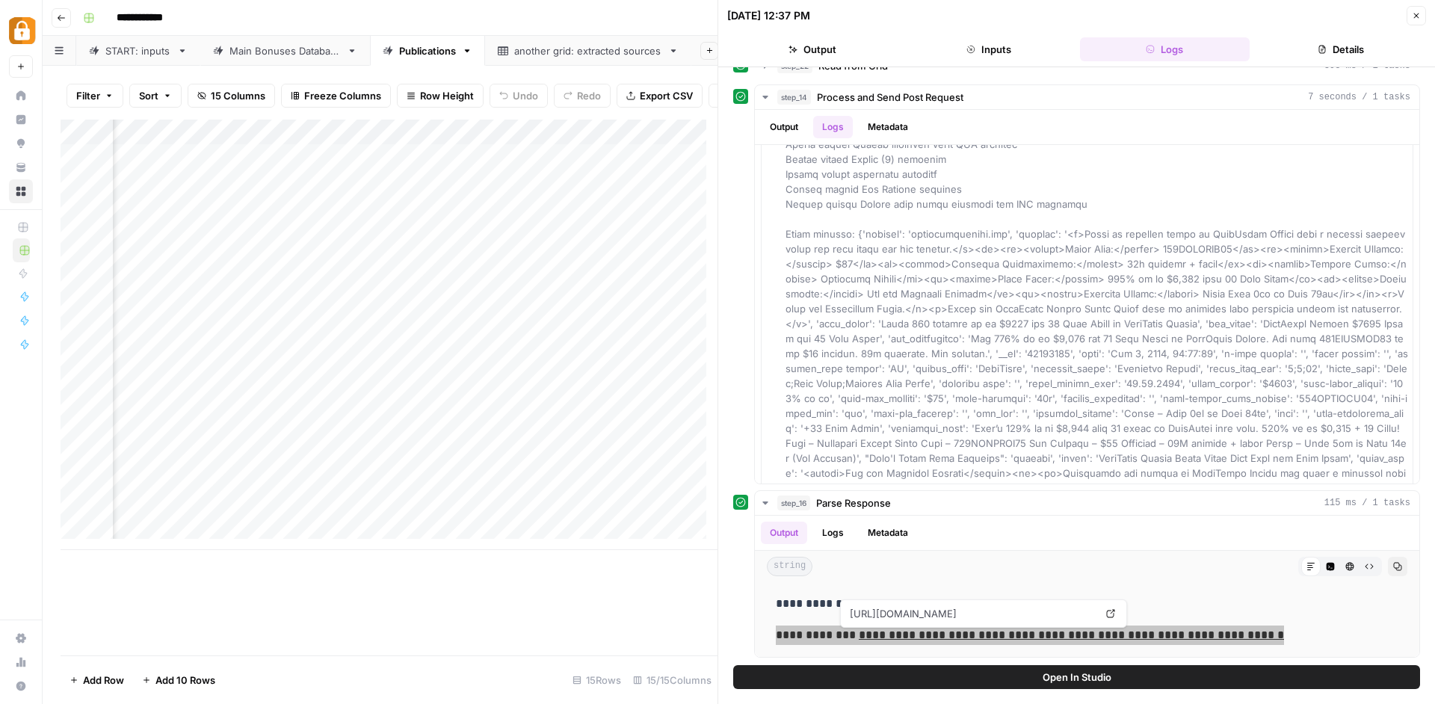
scroll to position [496, 0]
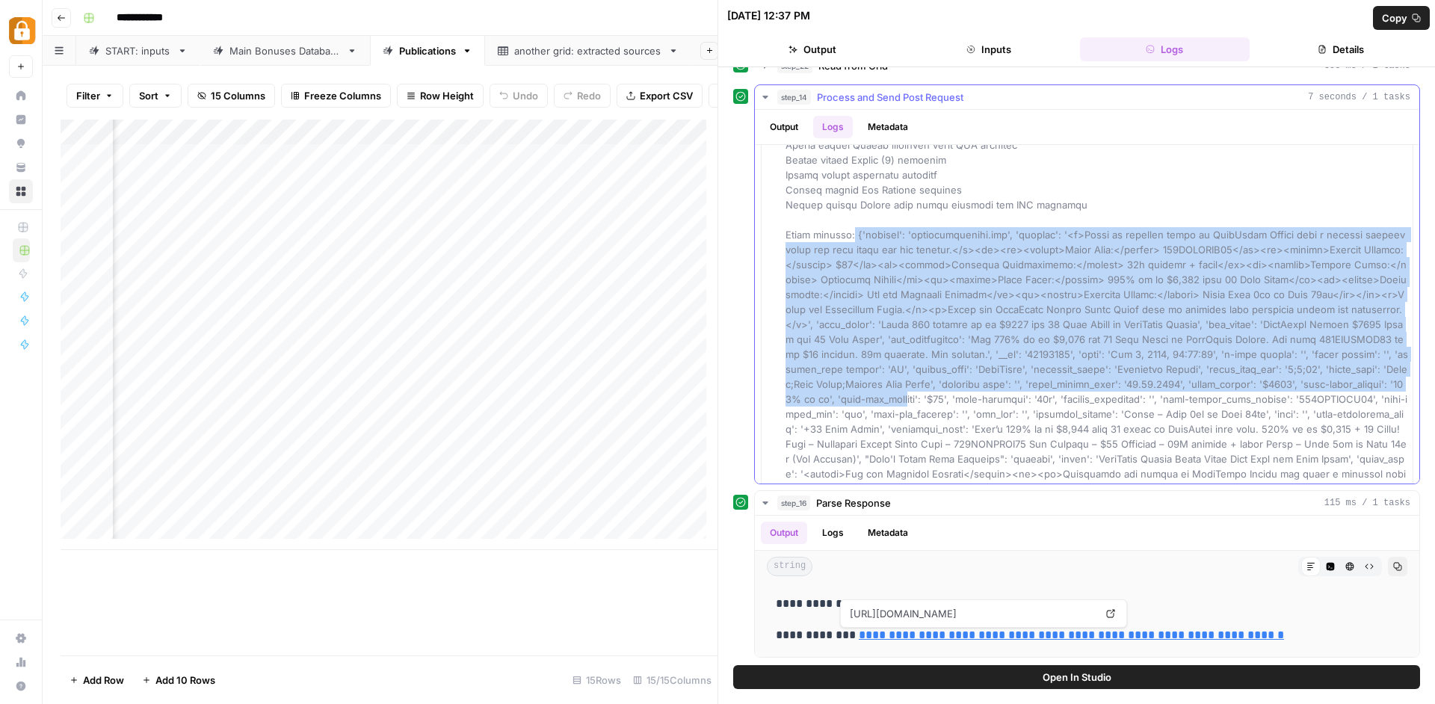
drag, startPoint x: 848, startPoint y: 238, endPoint x: 975, endPoint y: 398, distance: 204.3
click at [975, 398] on span at bounding box center [1098, 153] width 625 height 984
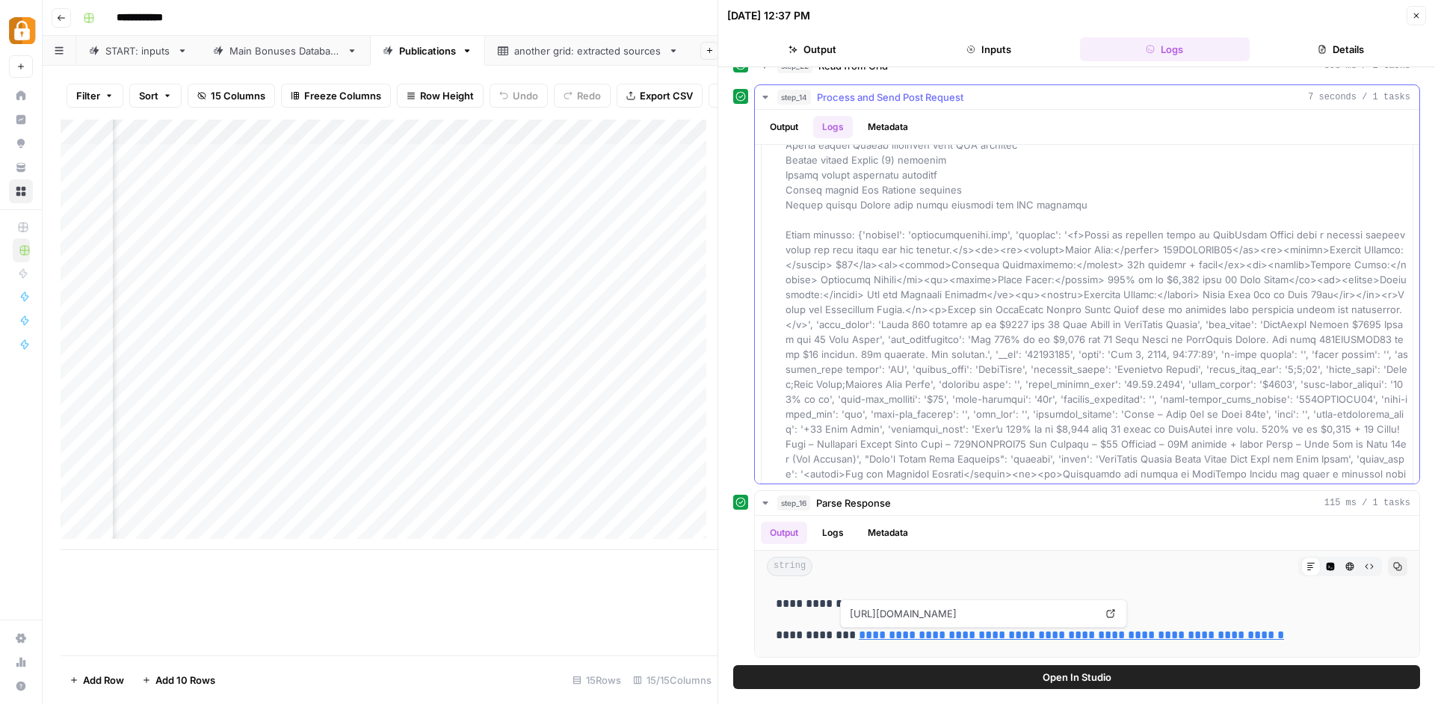
click at [939, 221] on div at bounding box center [1097, 152] width 623 height 987
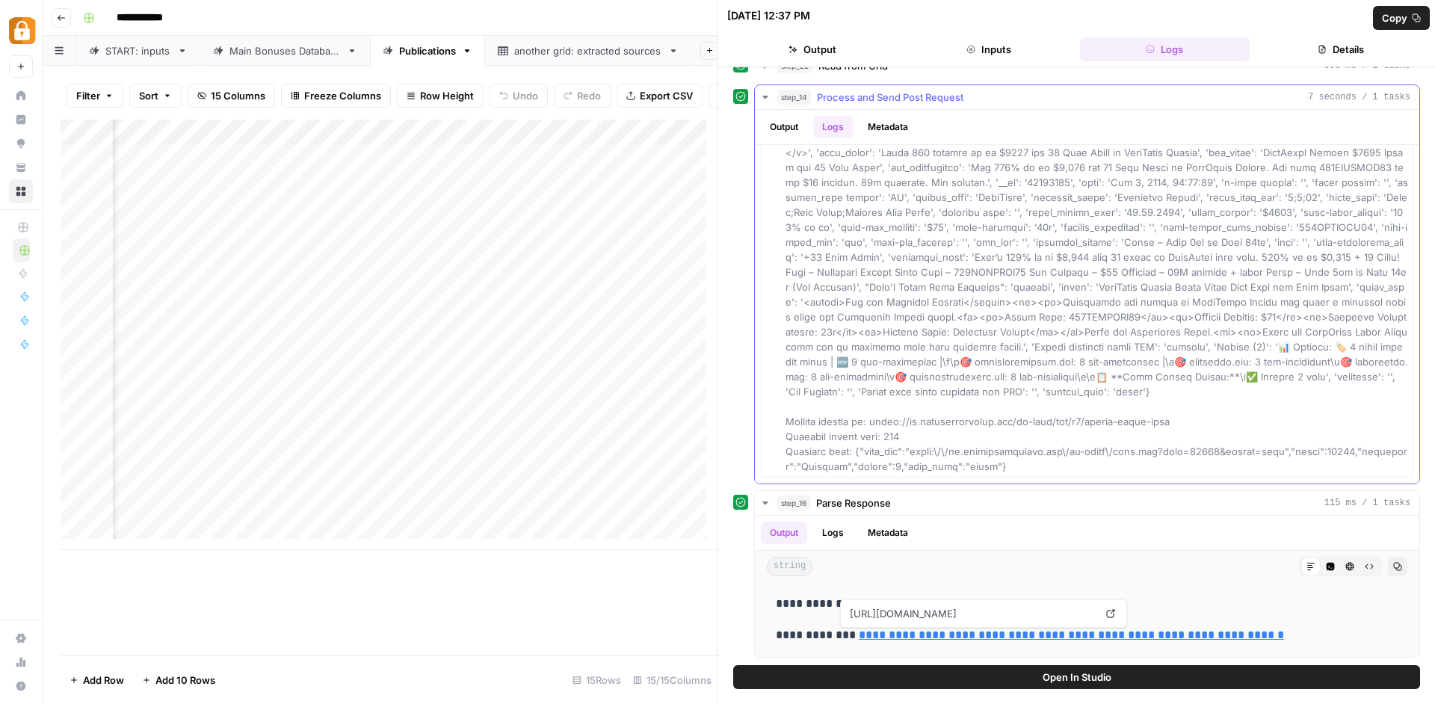
scroll to position [682, 0]
drag, startPoint x: 809, startPoint y: 436, endPoint x: 946, endPoint y: 436, distance: 136.8
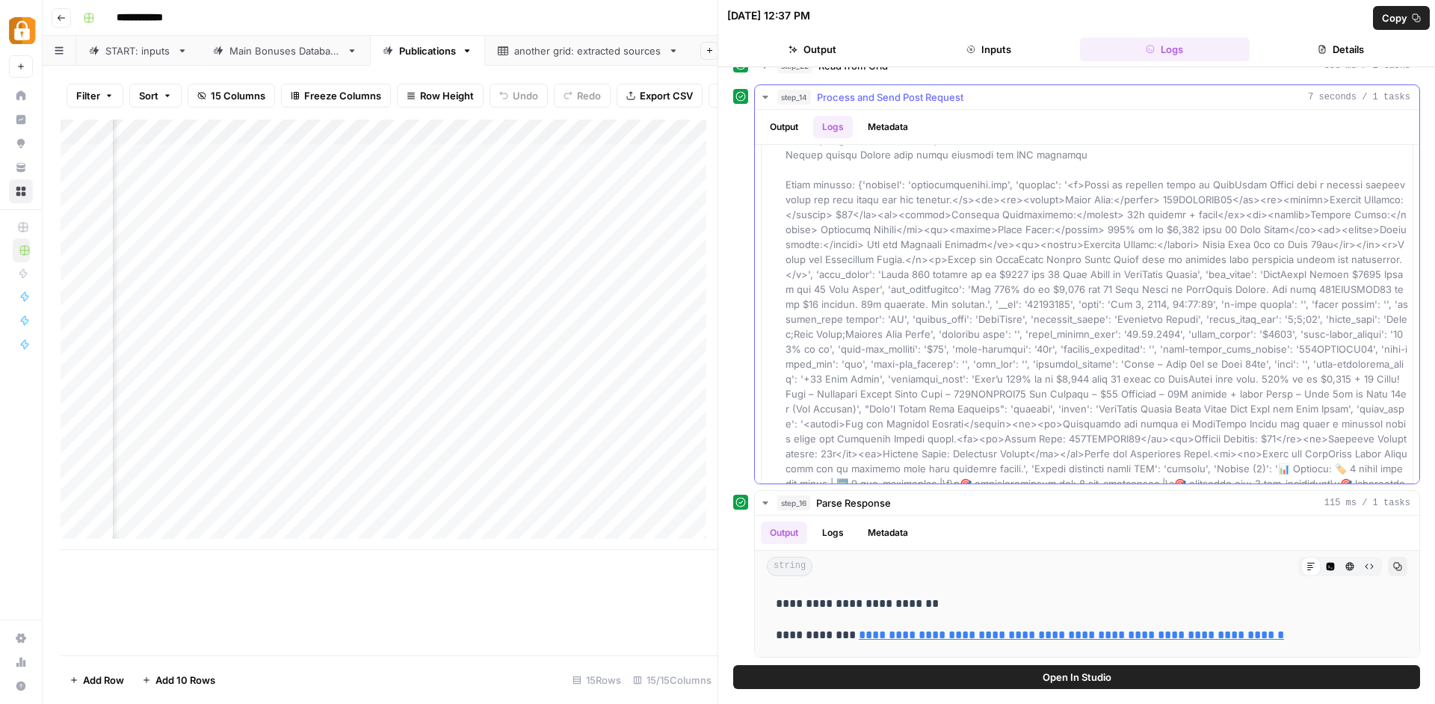
scroll to position [543, 0]
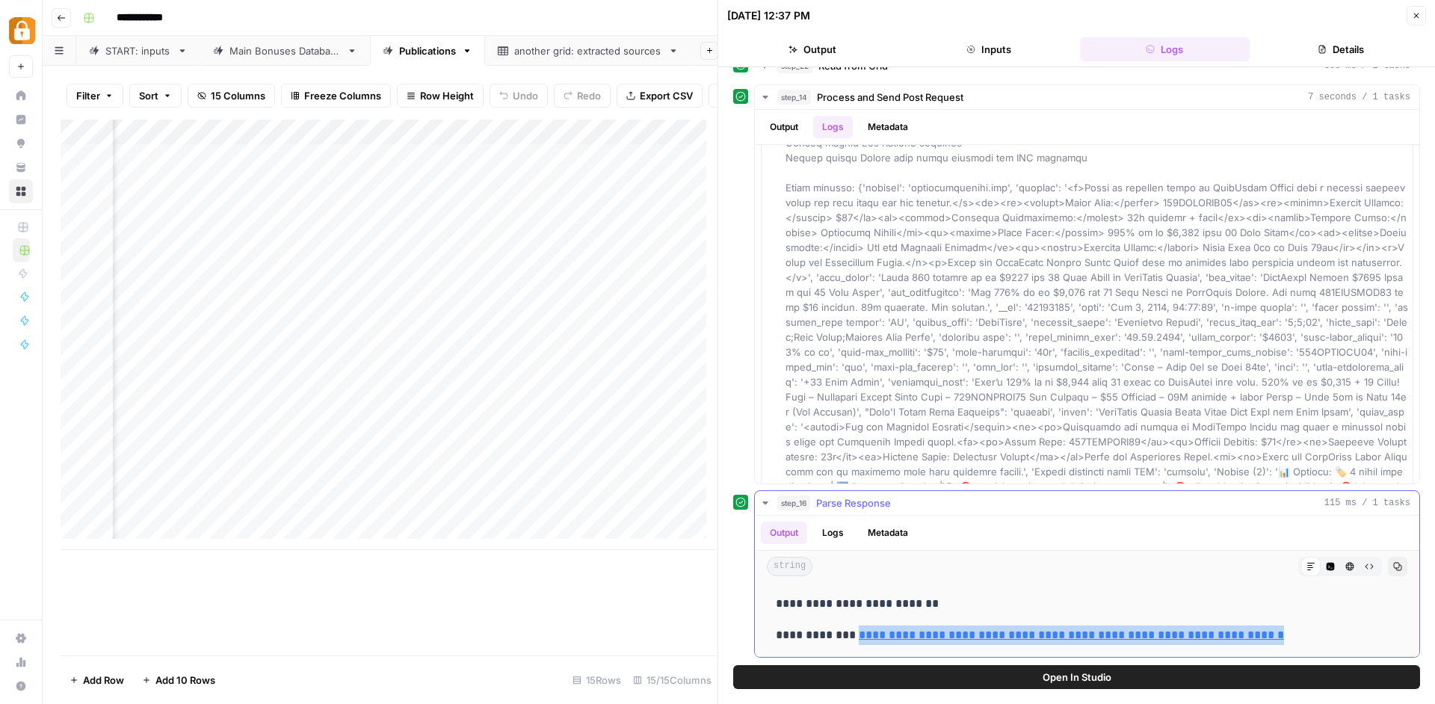
drag, startPoint x: 1294, startPoint y: 635, endPoint x: 851, endPoint y: 643, distance: 442.6
click at [851, 643] on p "**********" at bounding box center [1081, 635] width 611 height 19
